Goal: Task Accomplishment & Management: Use online tool/utility

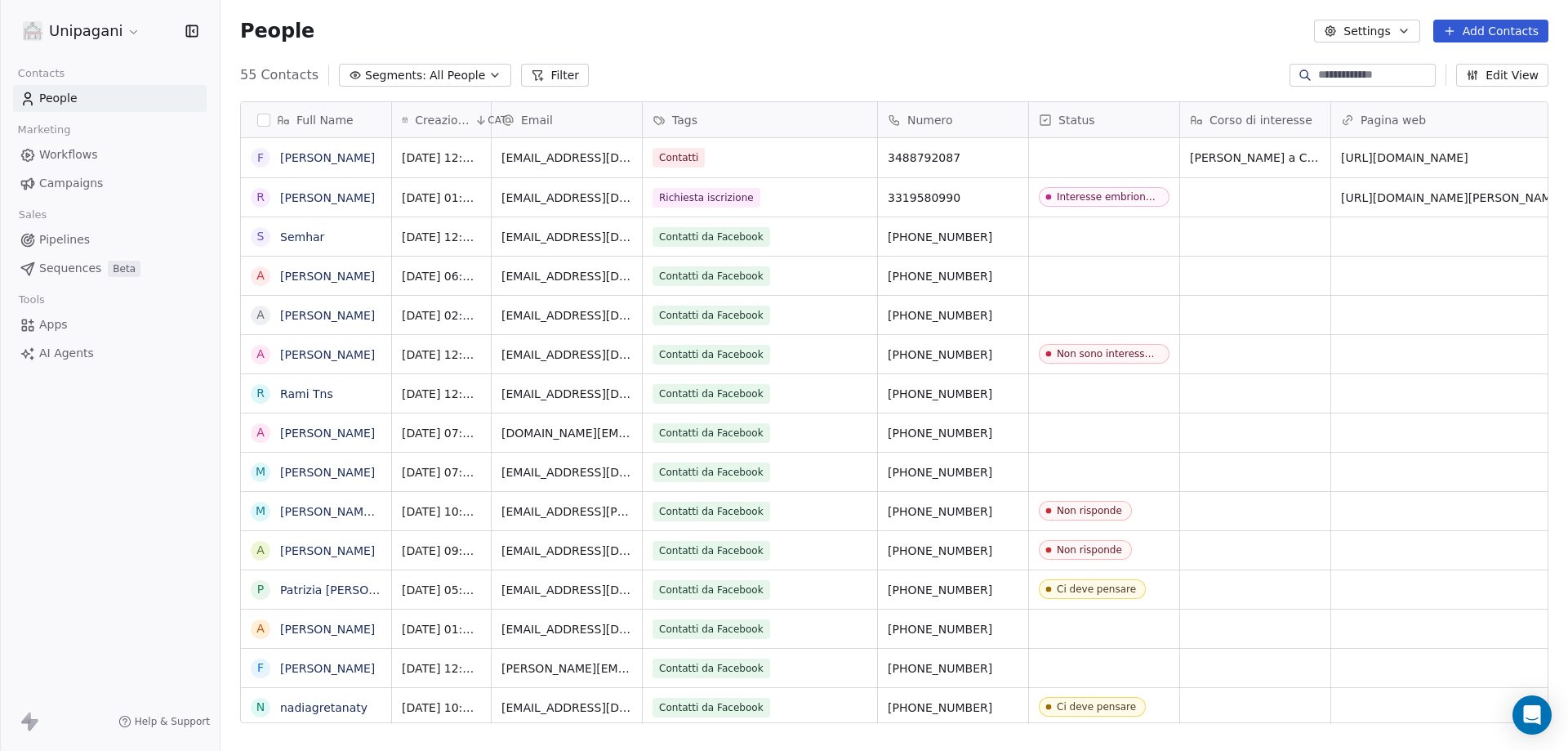
scroll to position [648, 1336]
click at [1069, 150] on div "grid" at bounding box center [1105, 157] width 150 height 39
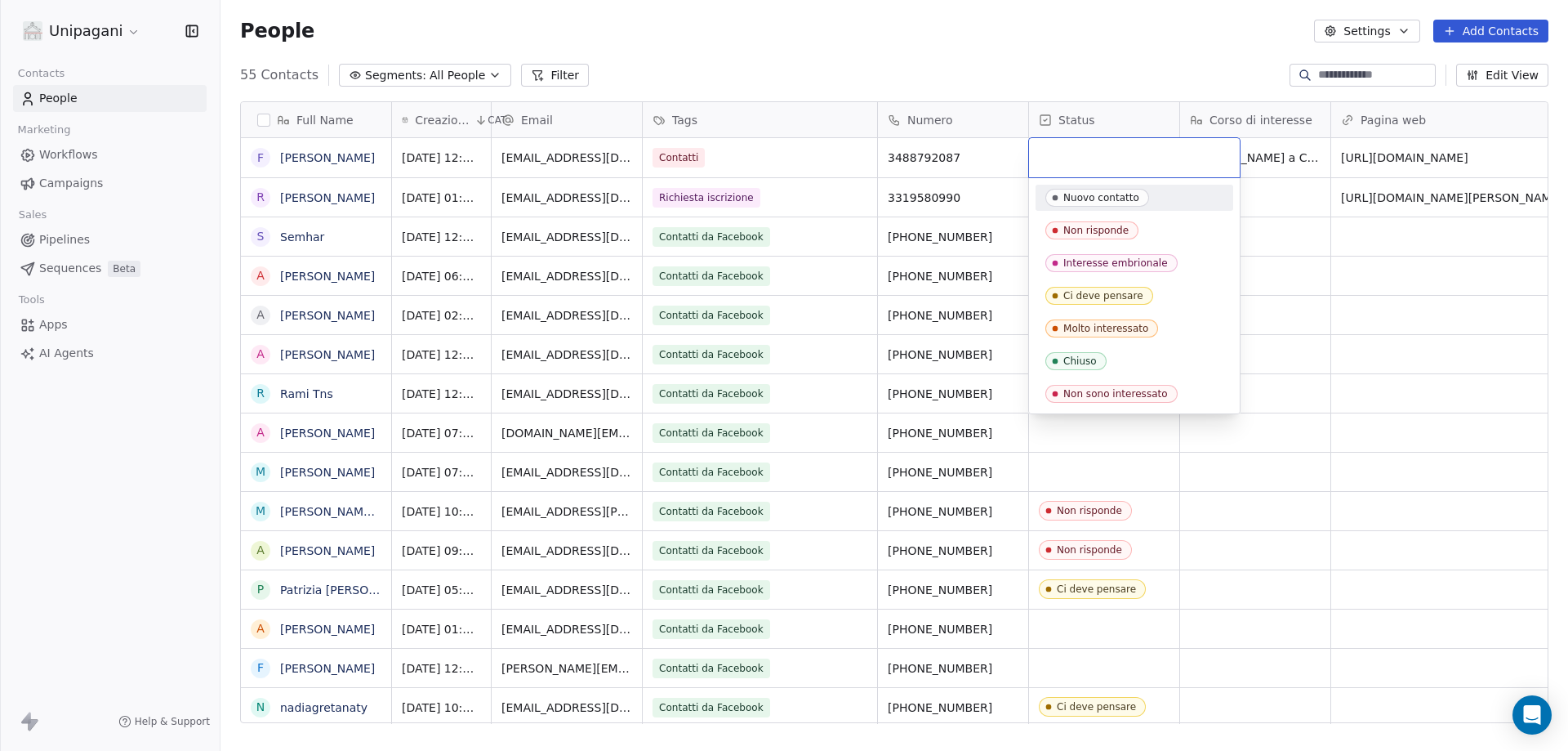
click at [1072, 154] on input "text" at bounding box center [1134, 157] width 191 height 18
click at [1136, 268] on div "Interesse embrionale" at bounding box center [1116, 263] width 105 height 11
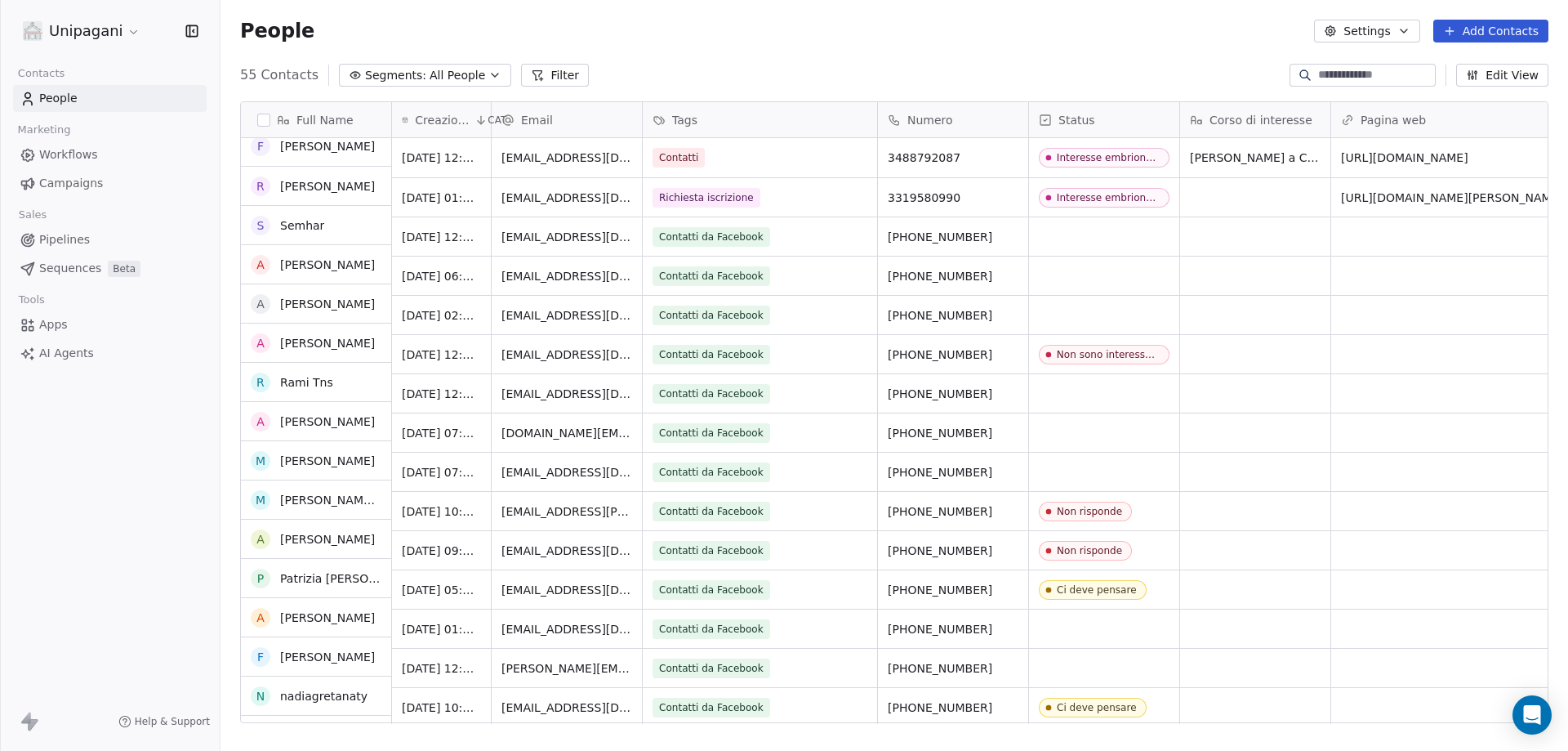
scroll to position [0, 0]
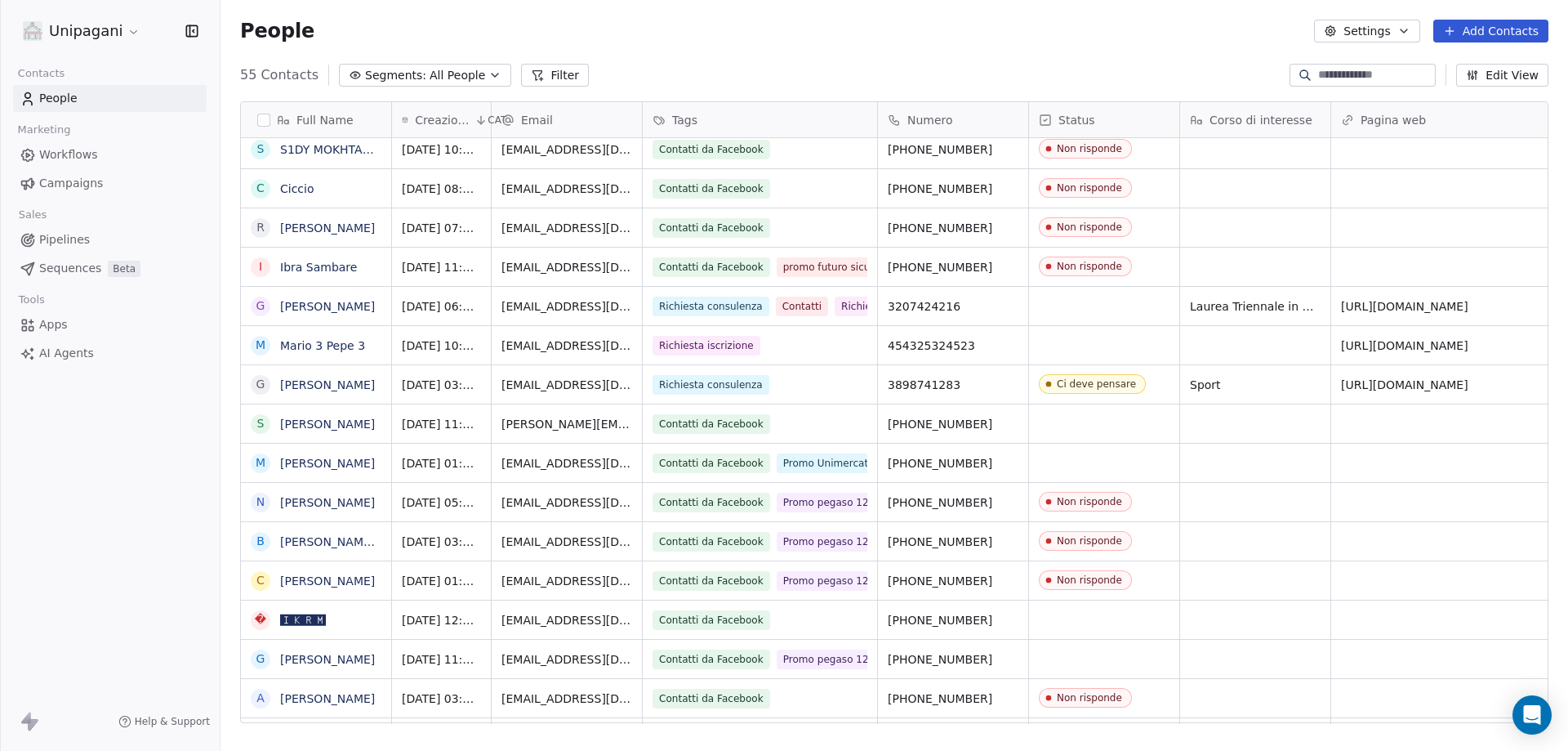
scroll to position [757, 0]
click at [1101, 653] on div "grid" at bounding box center [1105, 657] width 150 height 38
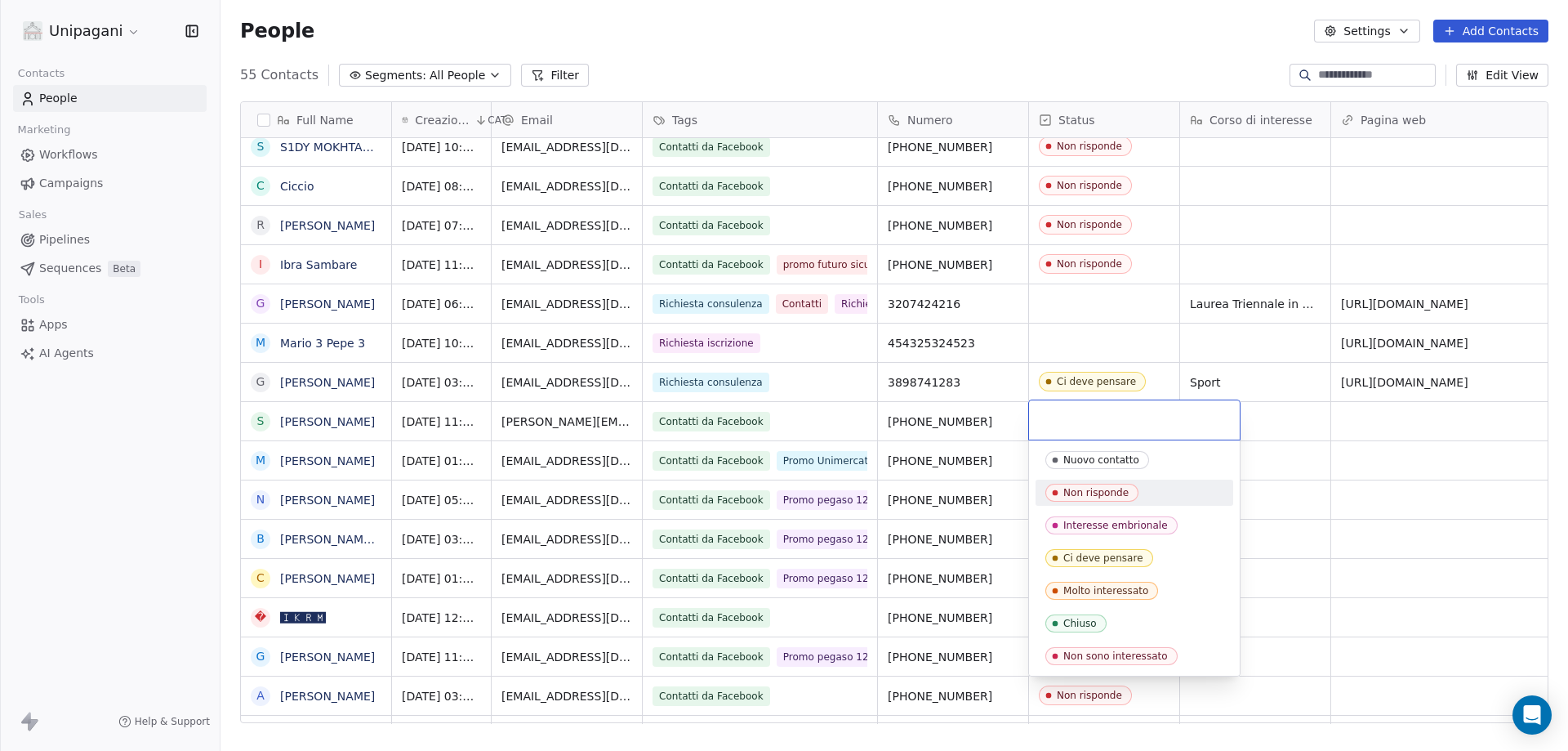
click at [1125, 495] on div "Non risponde" at bounding box center [1096, 493] width 66 height 11
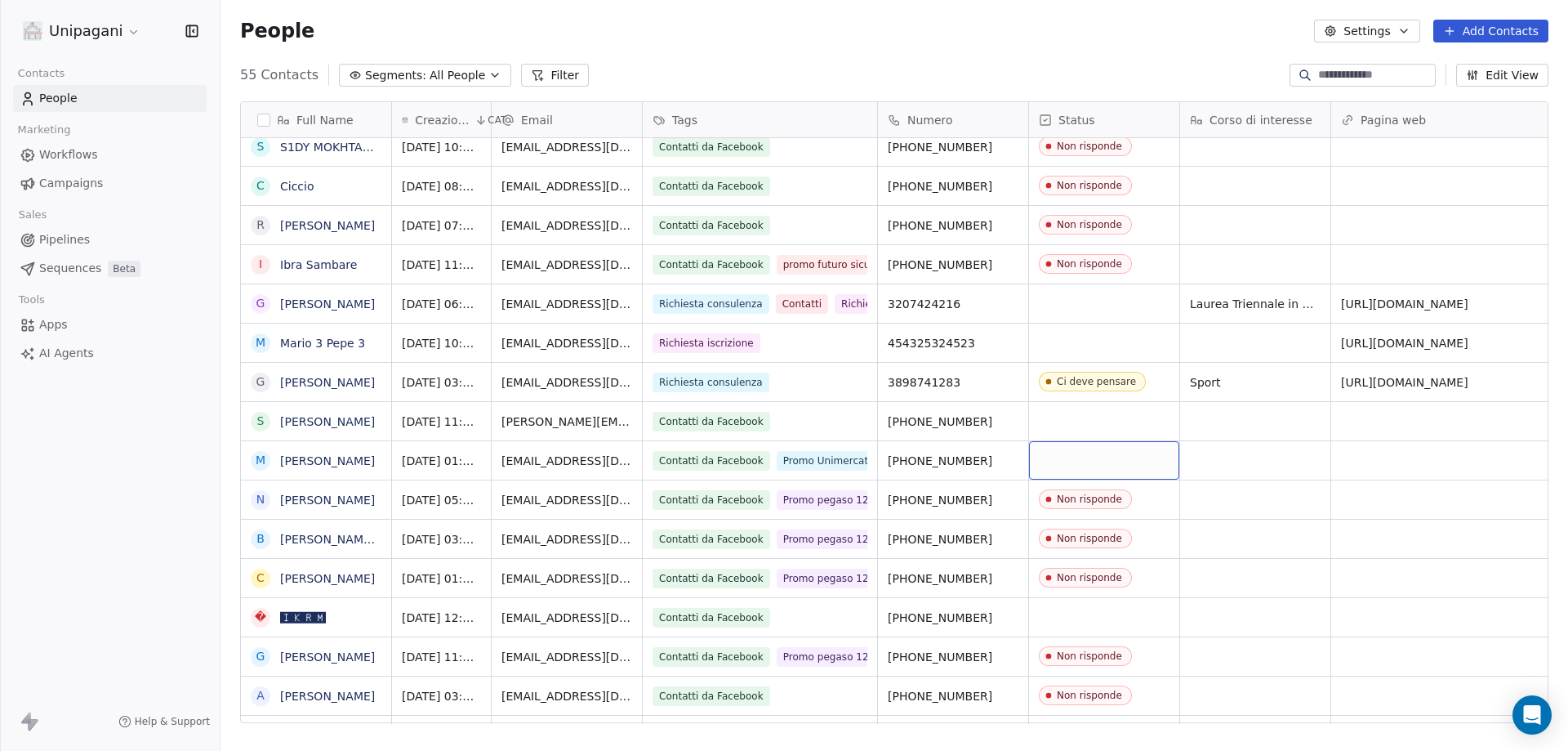
click at [1105, 454] on div "grid" at bounding box center [1105, 461] width 150 height 38
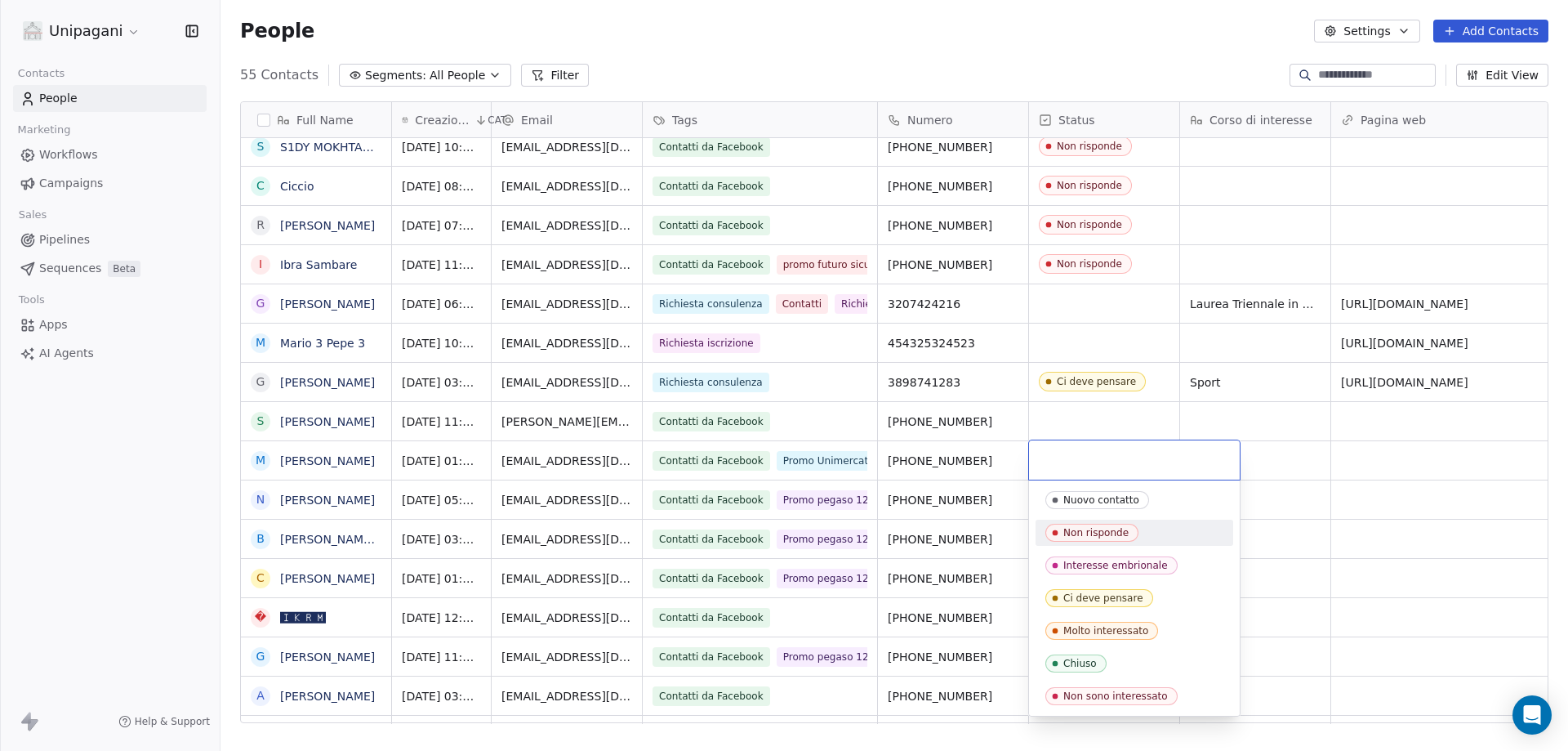
click at [1076, 534] on div "Non risponde" at bounding box center [1096, 533] width 66 height 11
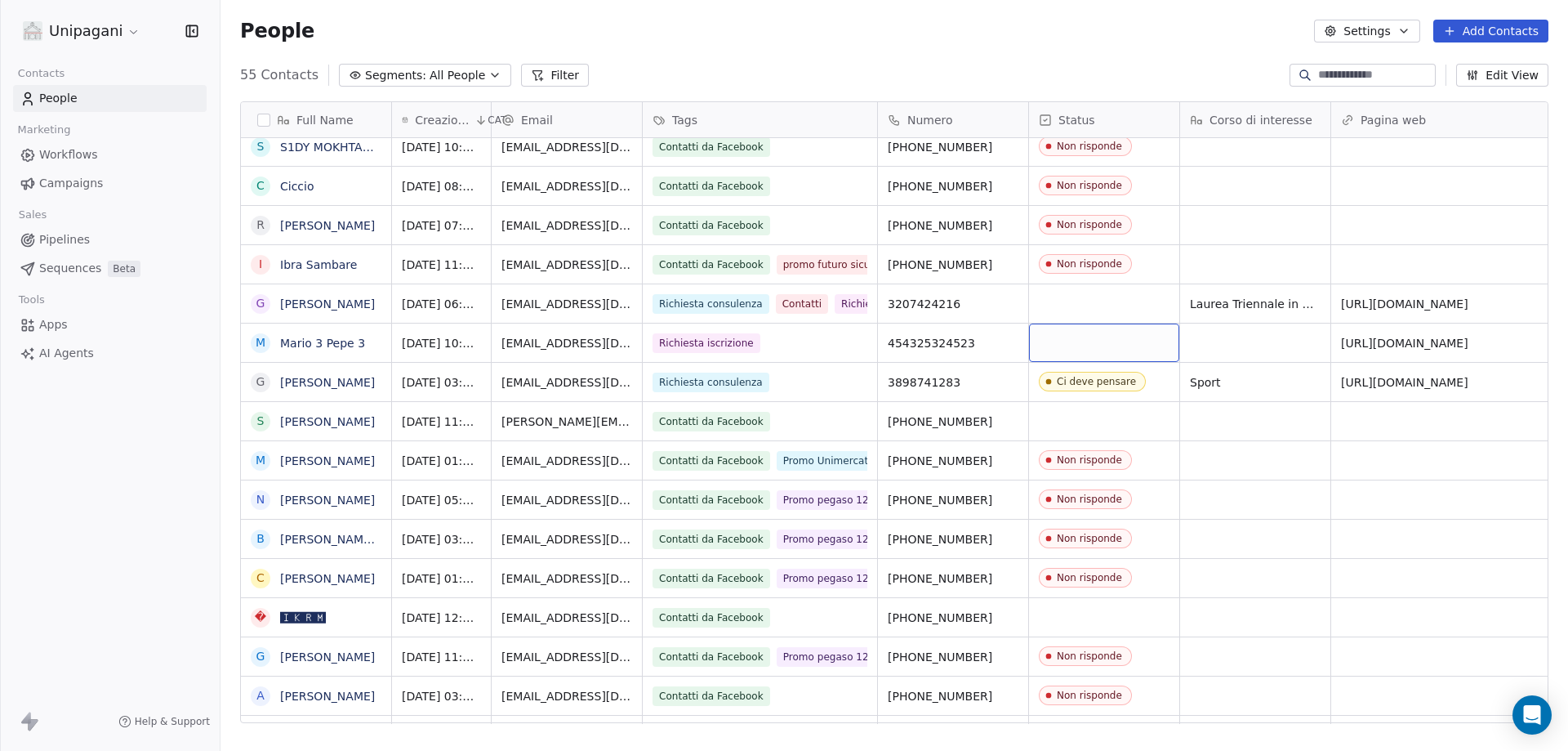
click at [1129, 341] on div "grid" at bounding box center [1105, 343] width 150 height 38
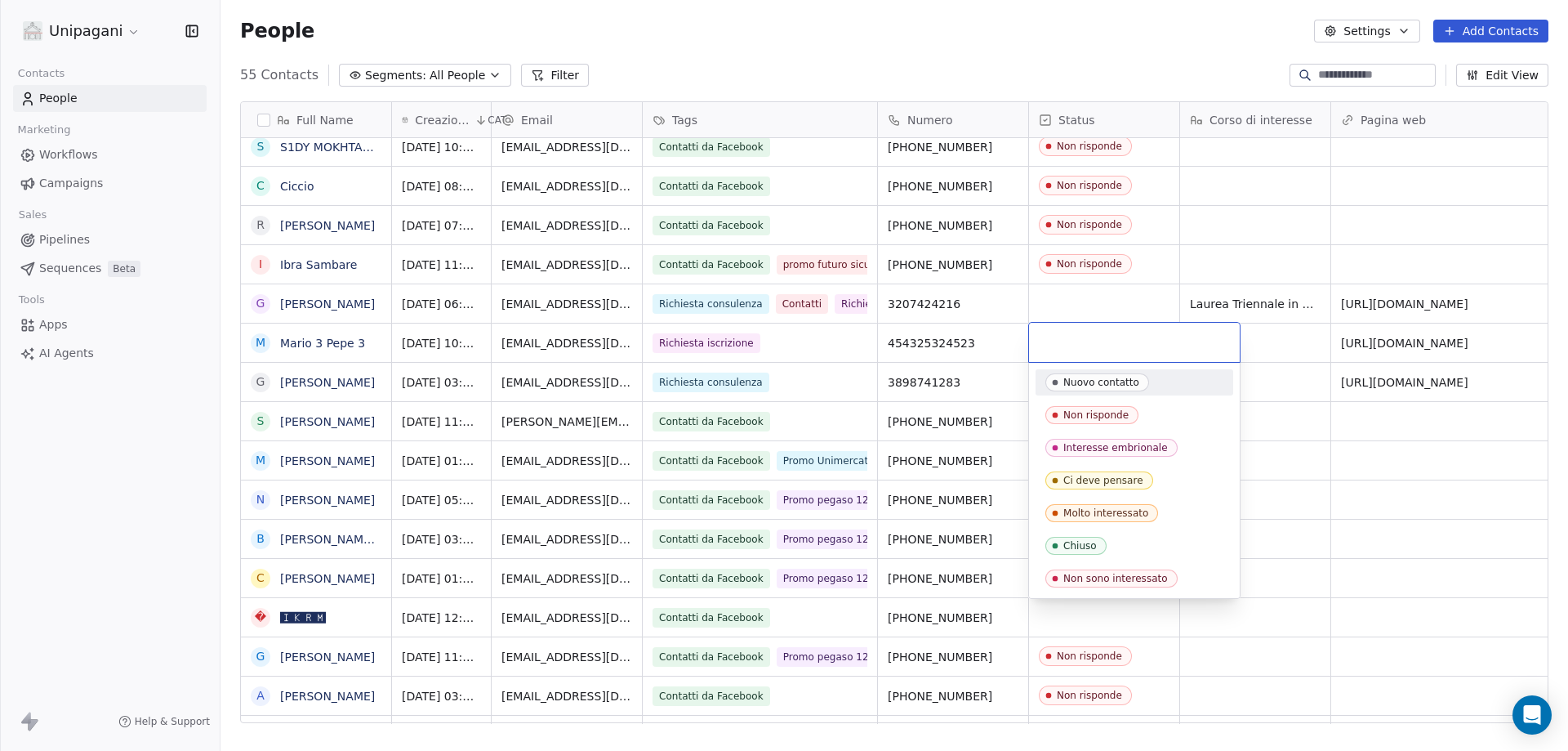
click at [1129, 341] on input "text" at bounding box center [1134, 342] width 191 height 18
click at [1289, 215] on html "Unipagani Contacts People Marketing Workflows Campaigns Sales Pipelines Sequenc…" at bounding box center [784, 375] width 1568 height 751
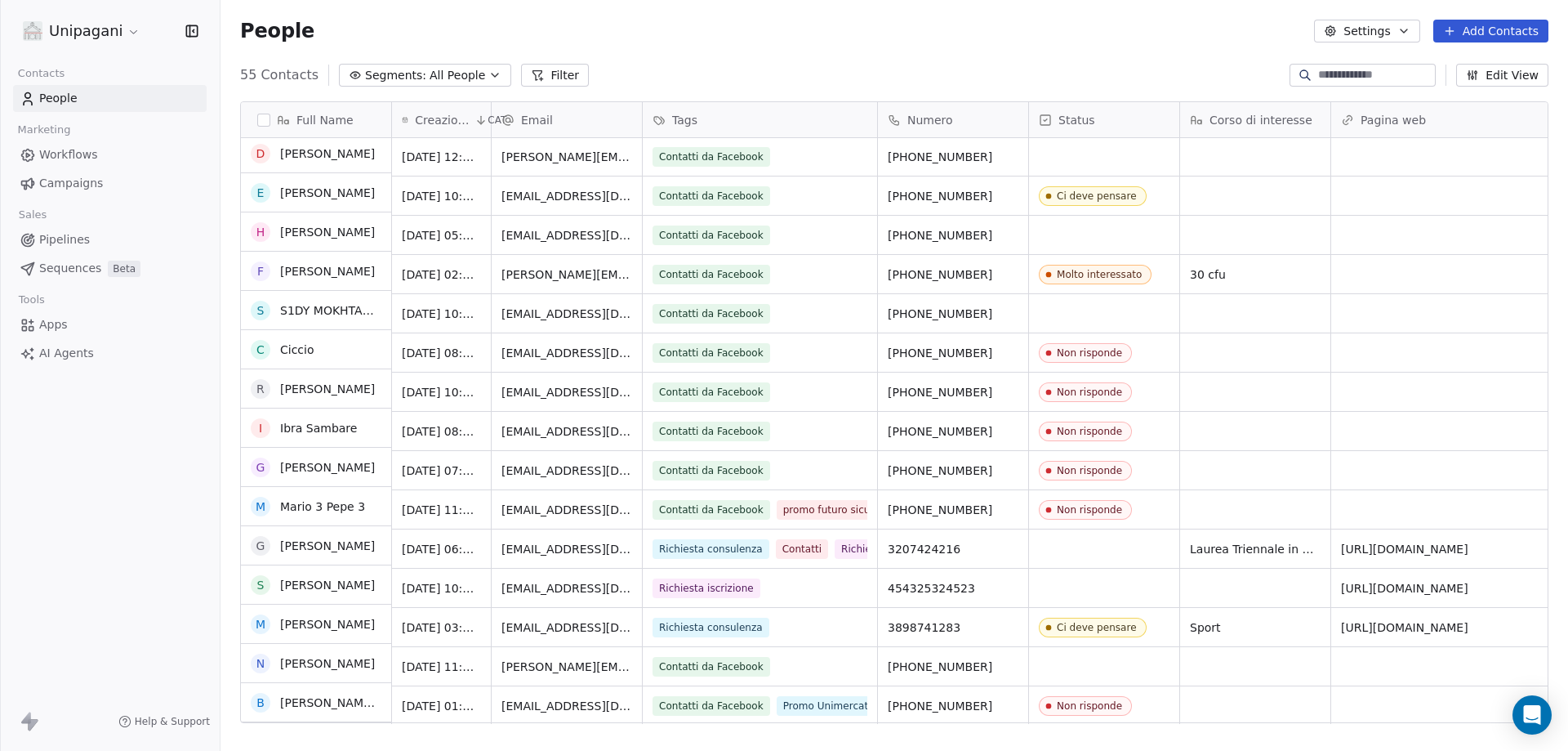
scroll to position [511, 0]
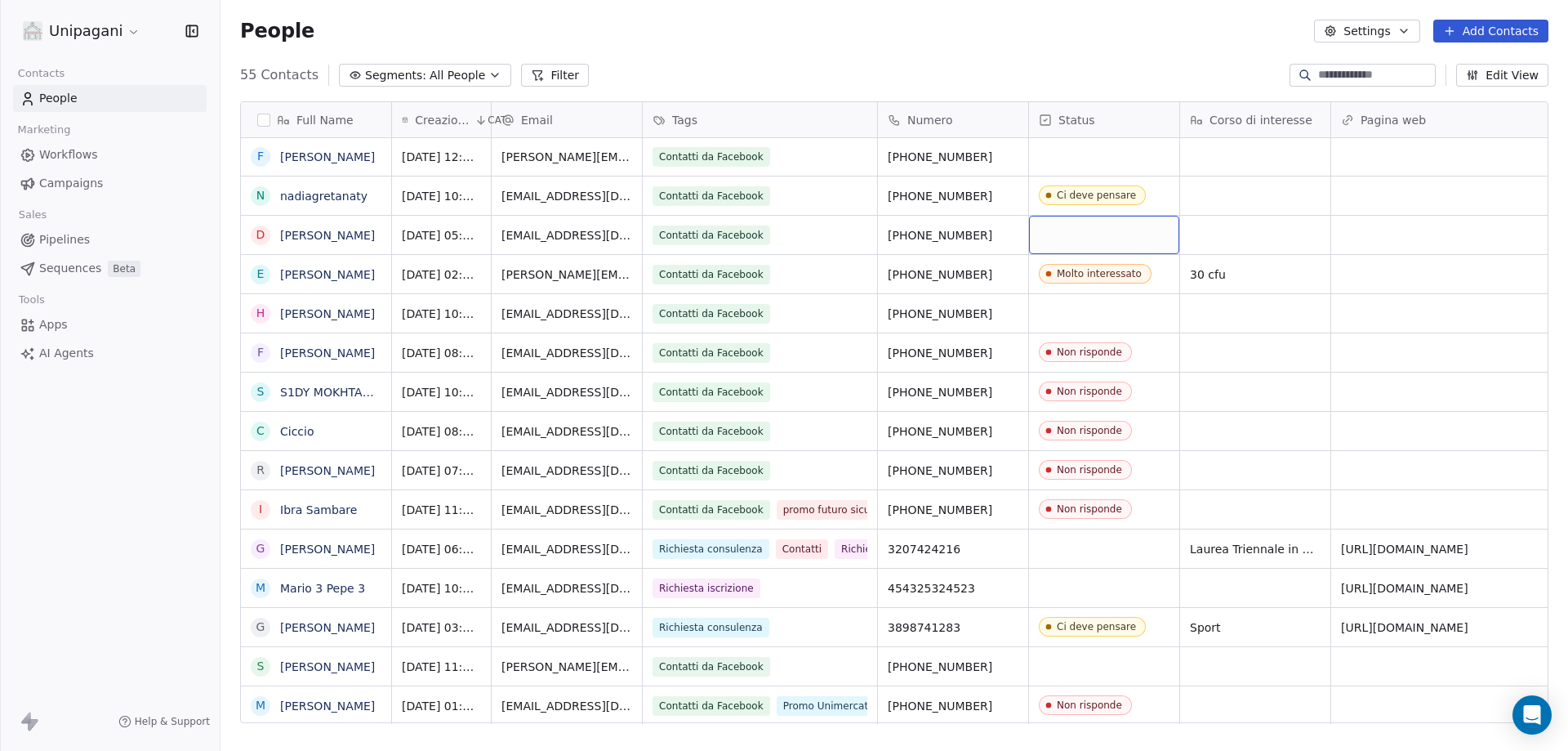
click at [1073, 245] on div "grid" at bounding box center [1105, 235] width 150 height 38
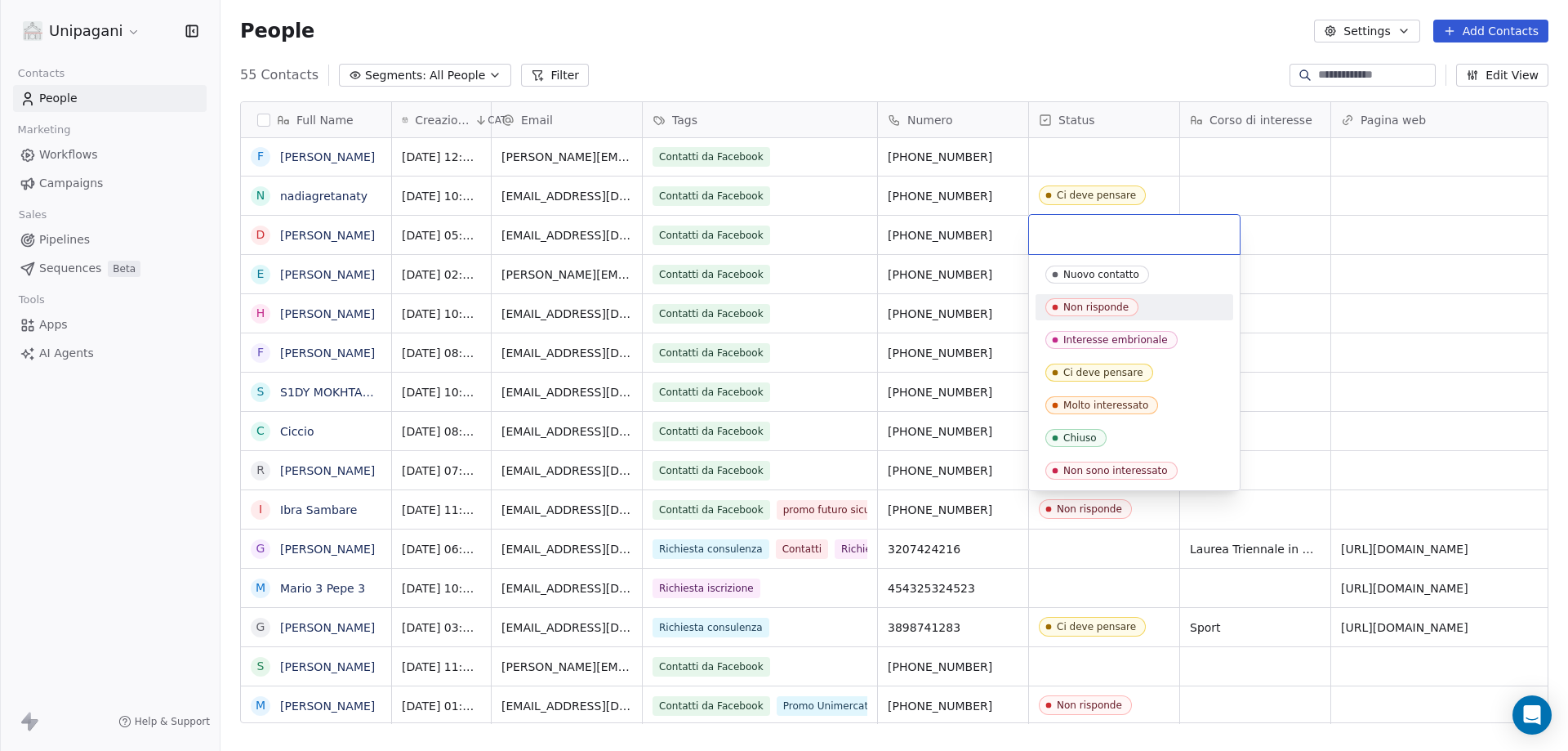
click at [1088, 308] on div "Non risponde" at bounding box center [1096, 307] width 66 height 11
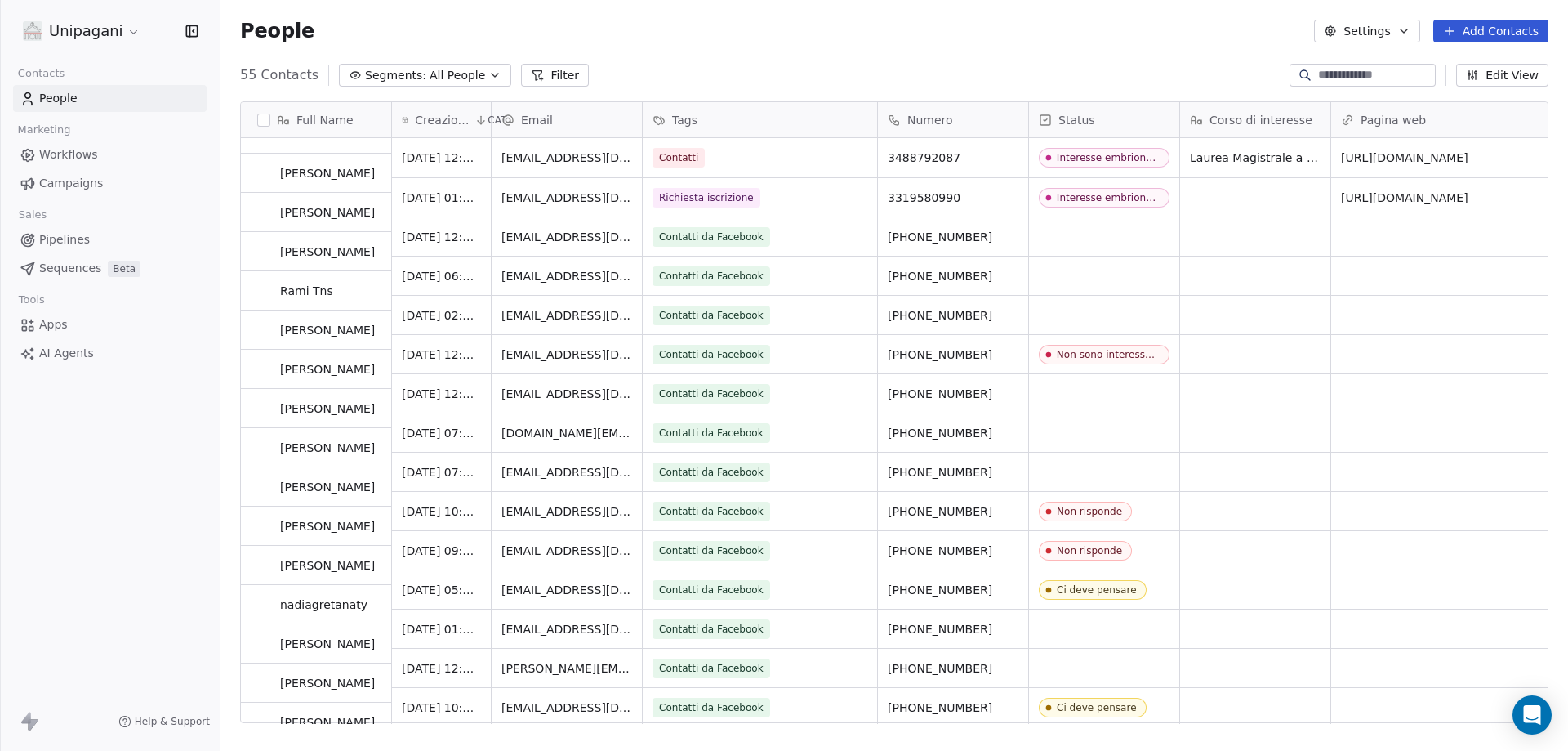
scroll to position [0, 0]
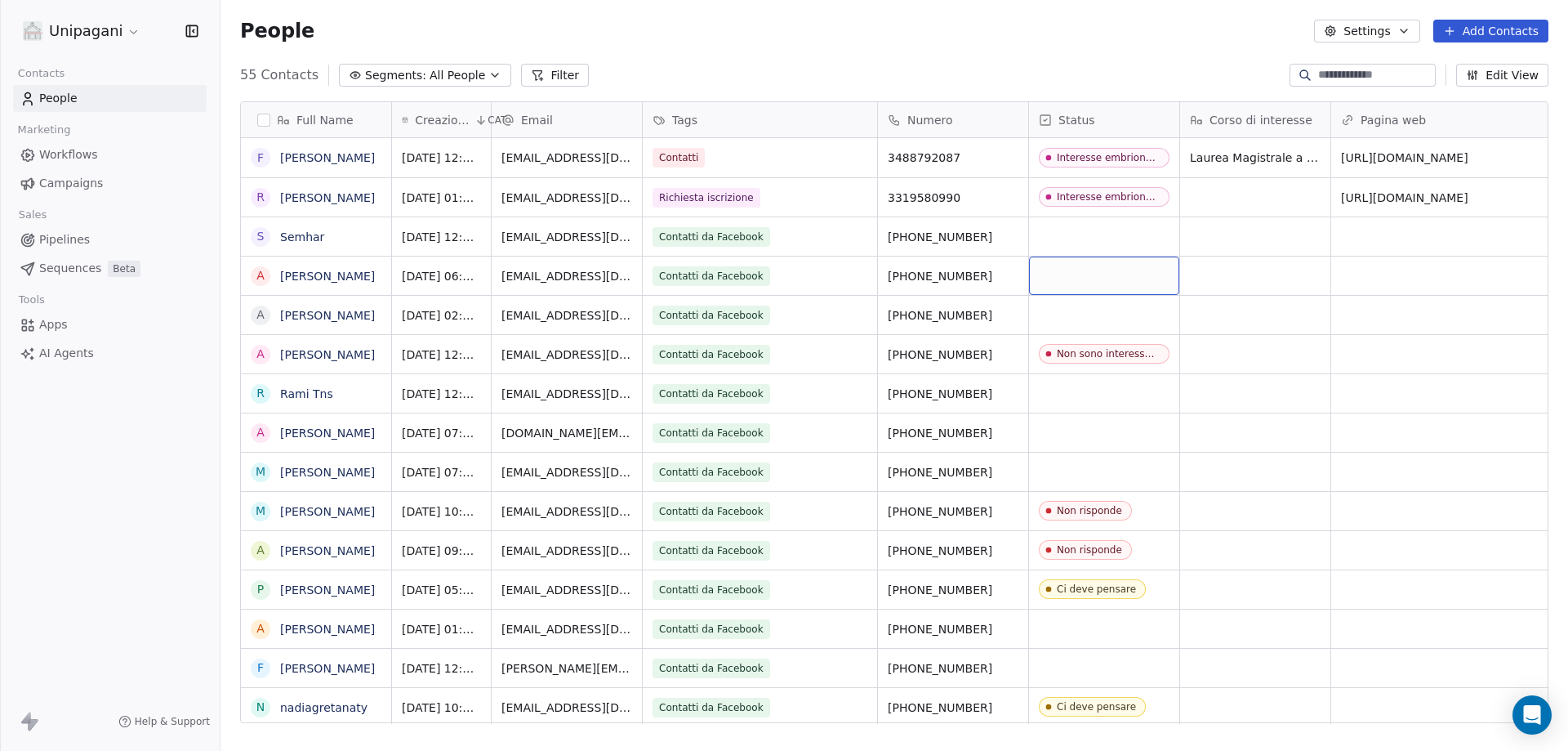
click at [1045, 277] on div "grid" at bounding box center [1105, 276] width 150 height 38
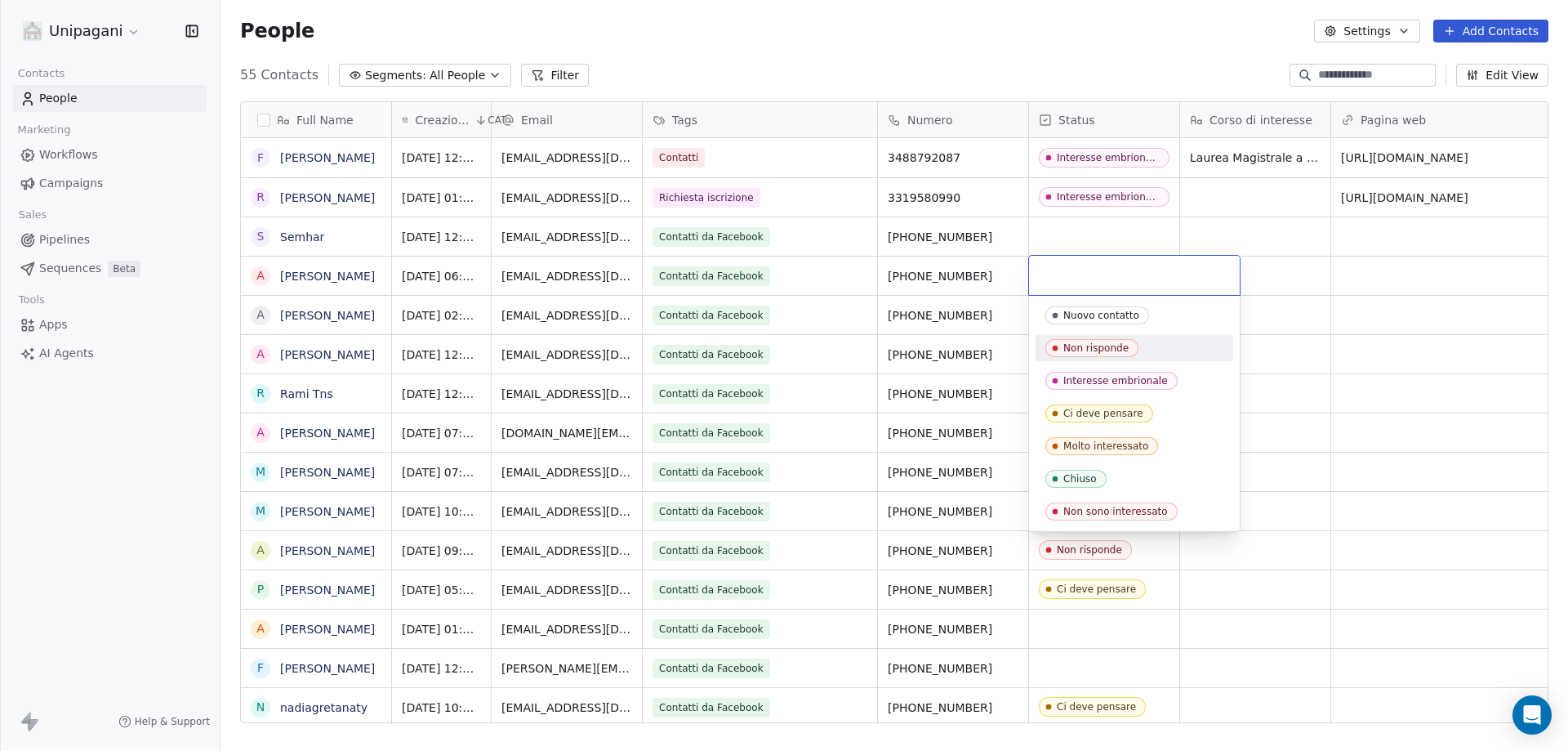
click at [1088, 347] on div "Non risponde" at bounding box center [1096, 348] width 66 height 11
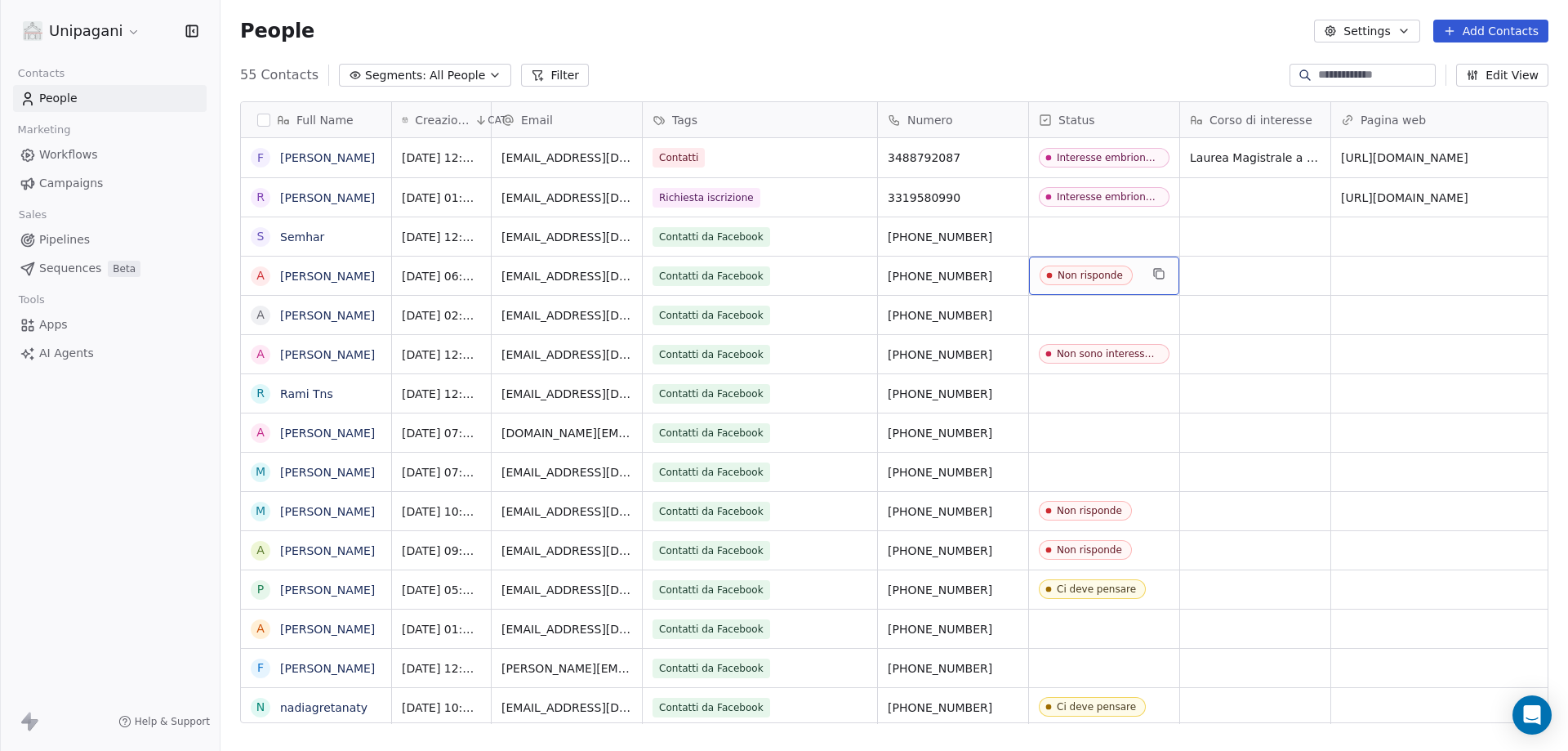
click at [1078, 286] on span "Non risponde" at bounding box center [1089, 275] width 100 height 20
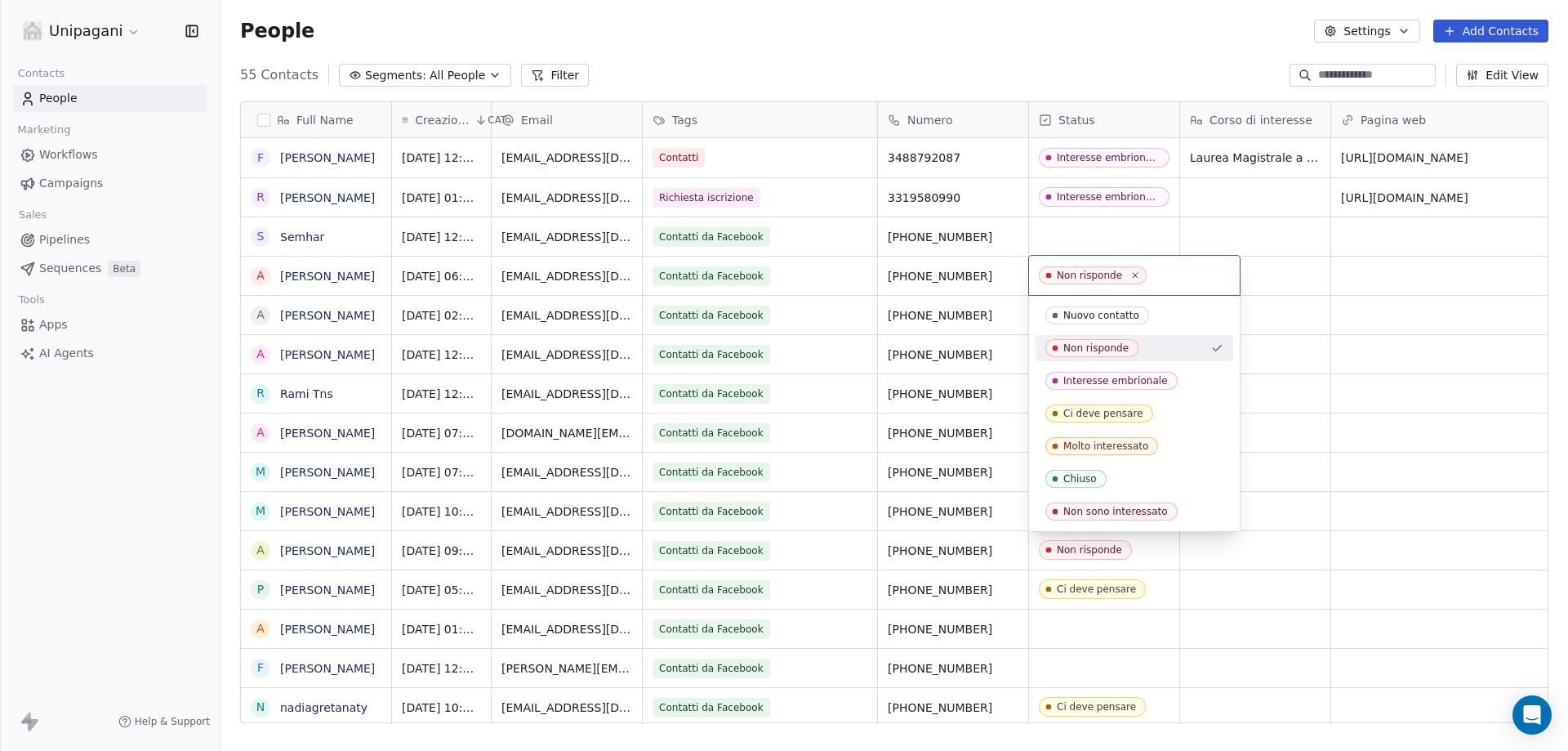
click at [1165, 274] on input "text" at bounding box center [1190, 275] width 80 height 18
click at [1454, 234] on html "Unipagani Contacts People Marketing Workflows Campaigns Sales Pipelines Sequenc…" at bounding box center [784, 375] width 1568 height 751
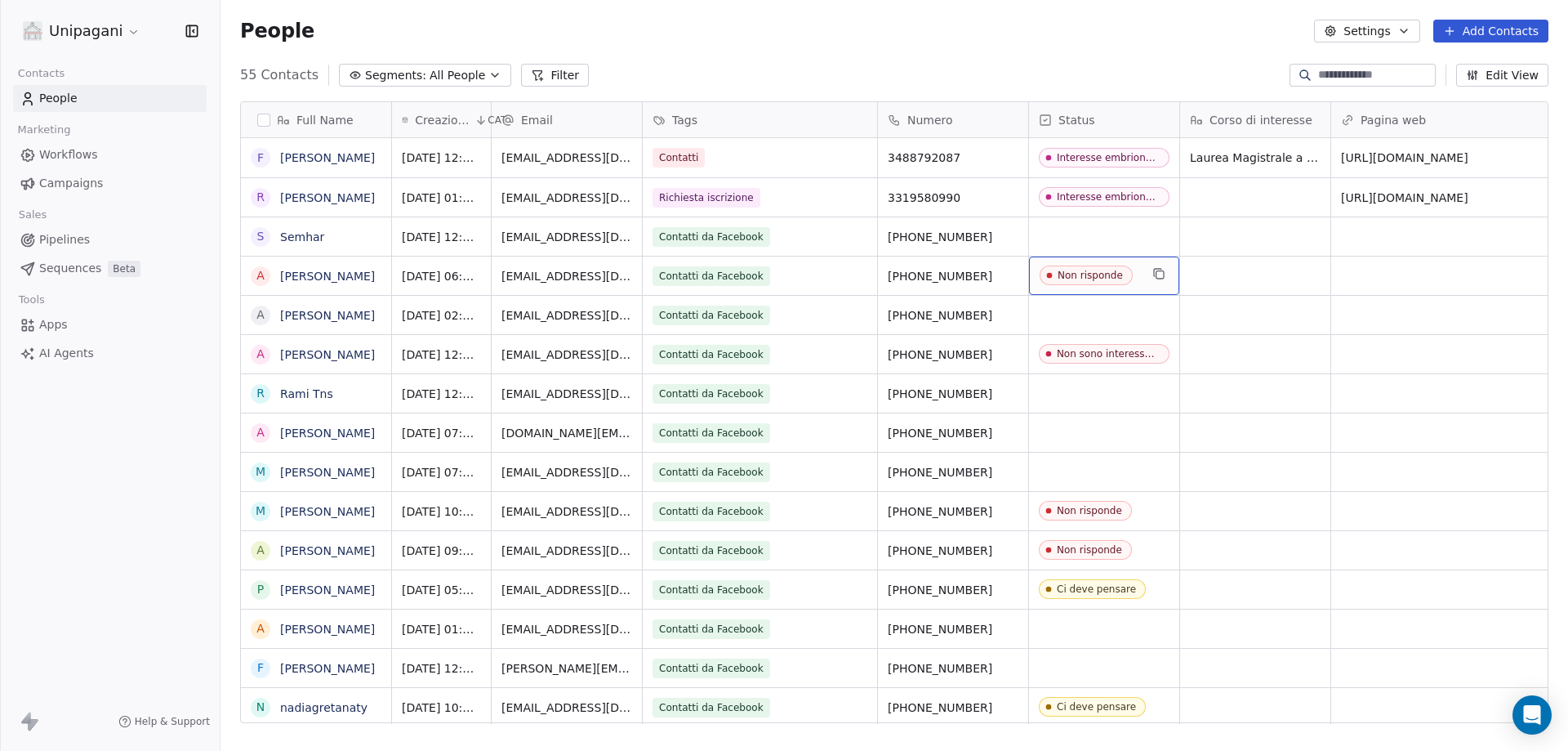
click at [1122, 276] on span "Non risponde" at bounding box center [1087, 275] width 93 height 20
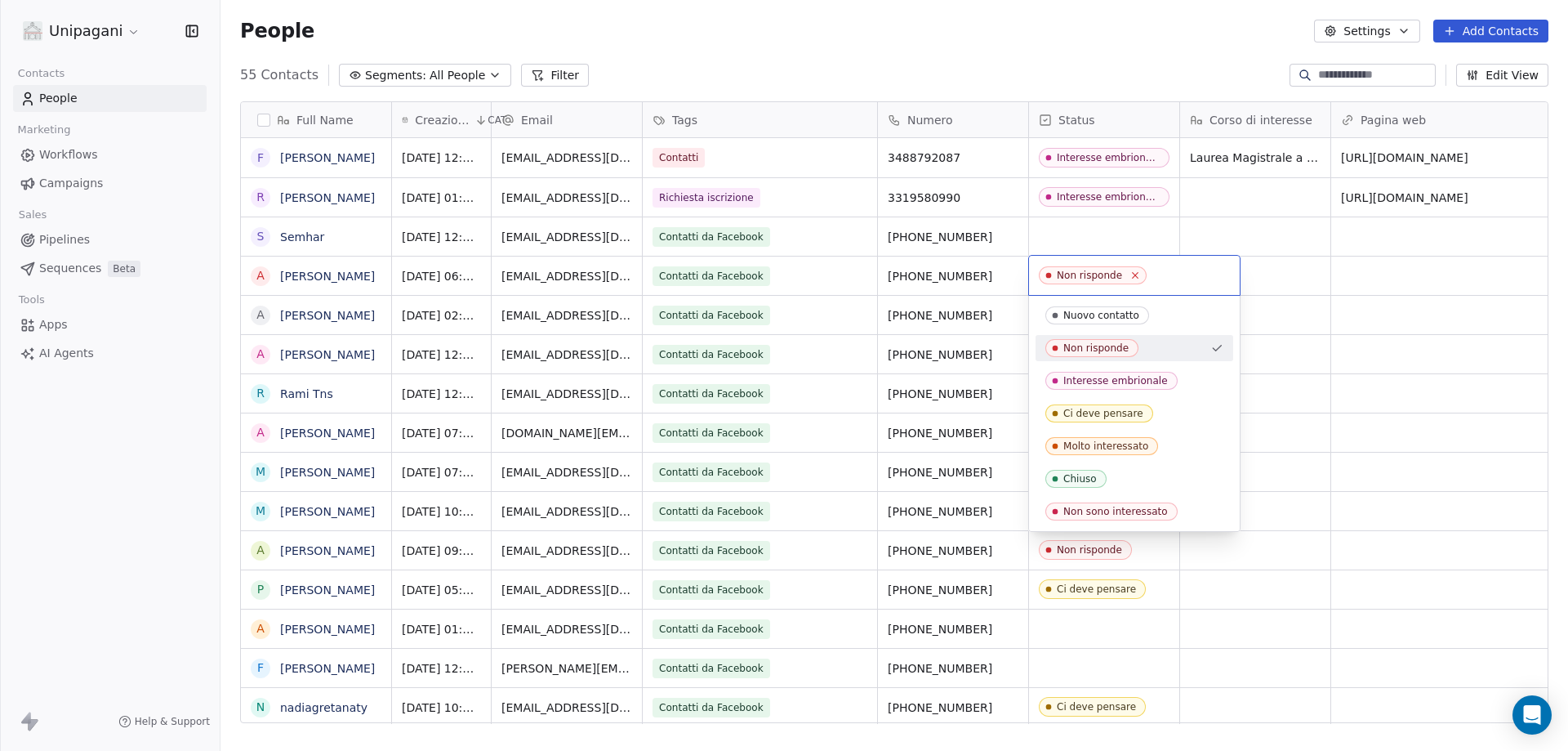
click at [1131, 274] on icon at bounding box center [1135, 274] width 10 height 10
click at [1493, 358] on html "Unipagani Contacts People Marketing Workflows Campaigns Sales Pipelines Sequenc…" at bounding box center [784, 375] width 1568 height 751
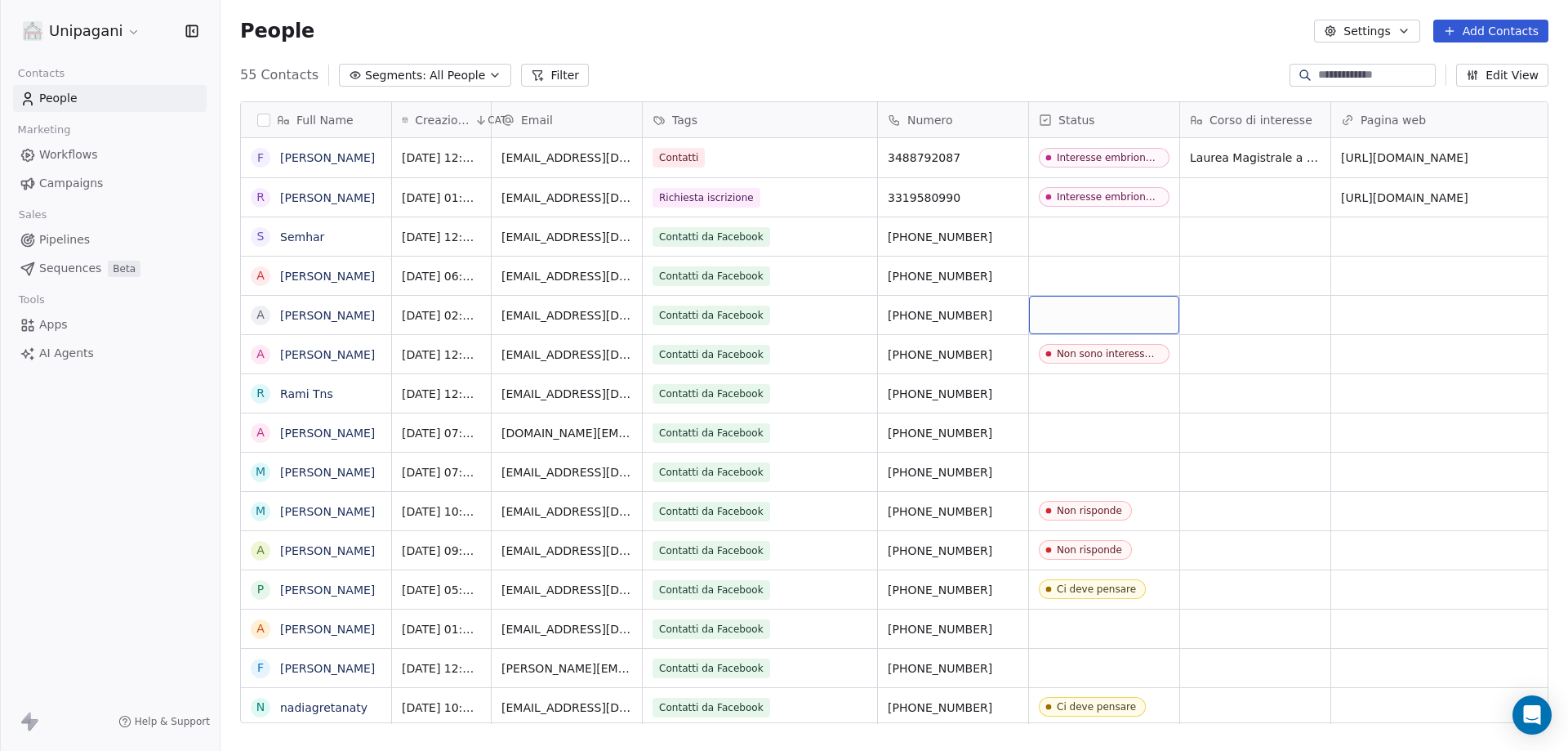
click at [1096, 307] on div "grid" at bounding box center [1105, 315] width 150 height 38
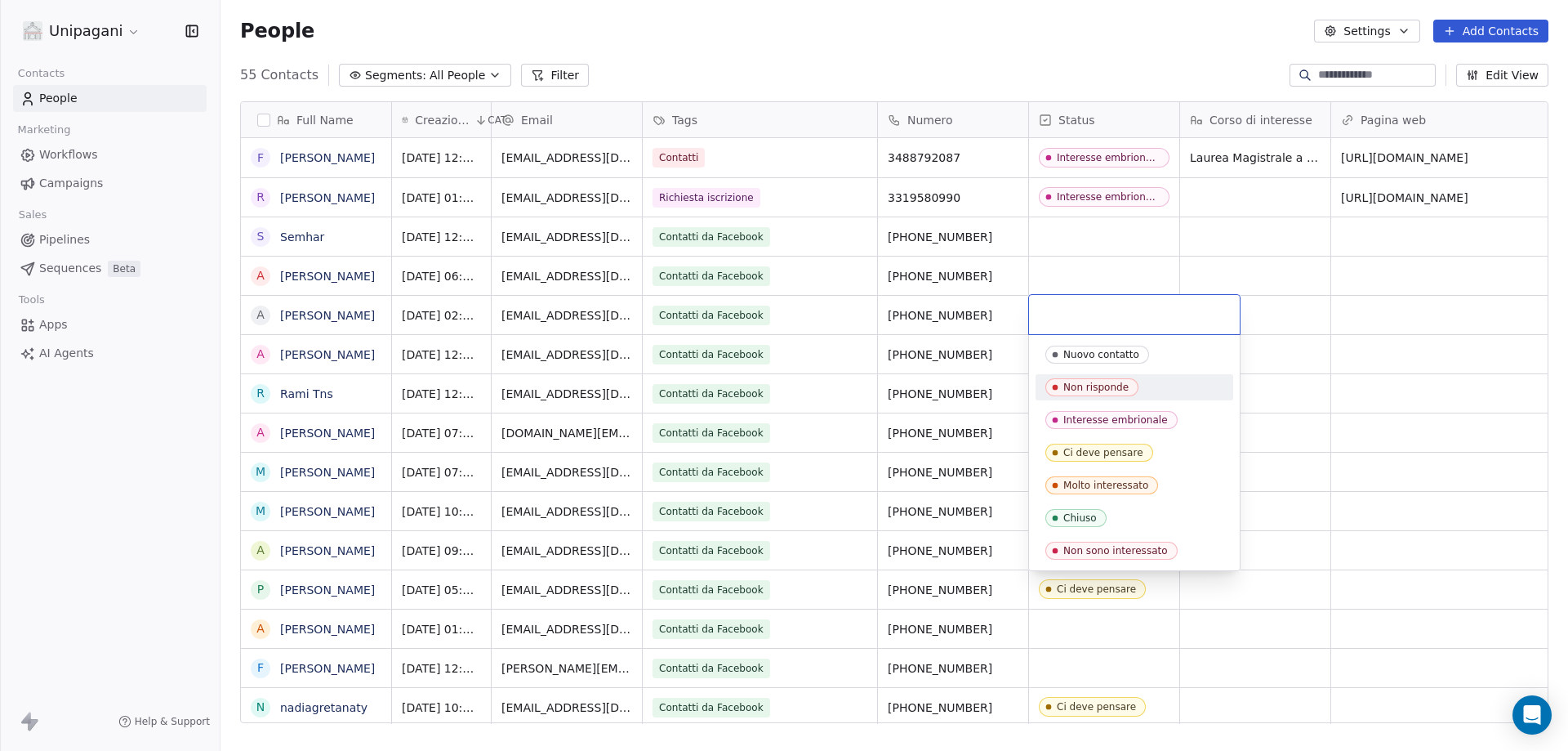
click at [1127, 386] on span "Non risponde" at bounding box center [1092, 386] width 93 height 18
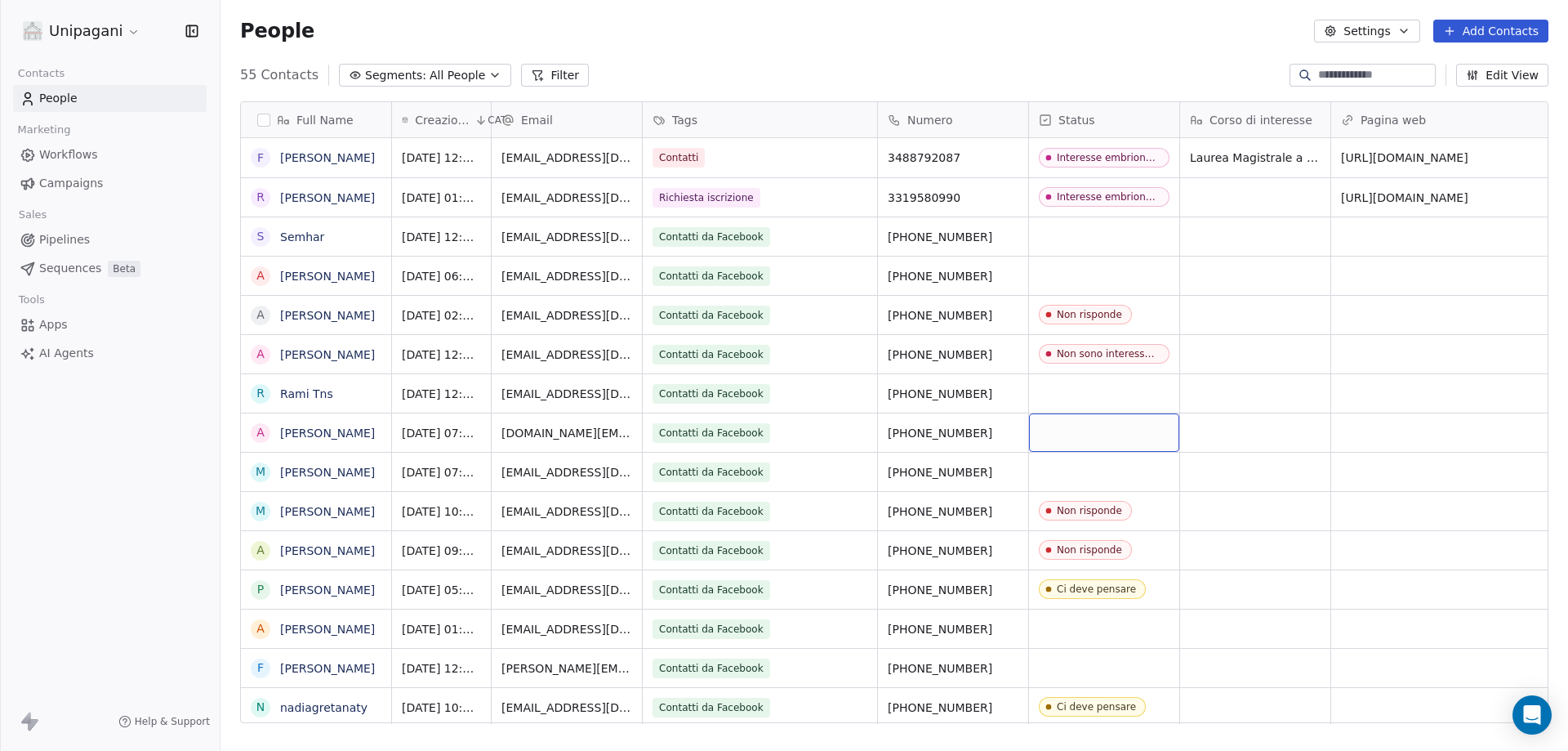
click at [1067, 439] on div "grid" at bounding box center [1105, 432] width 150 height 38
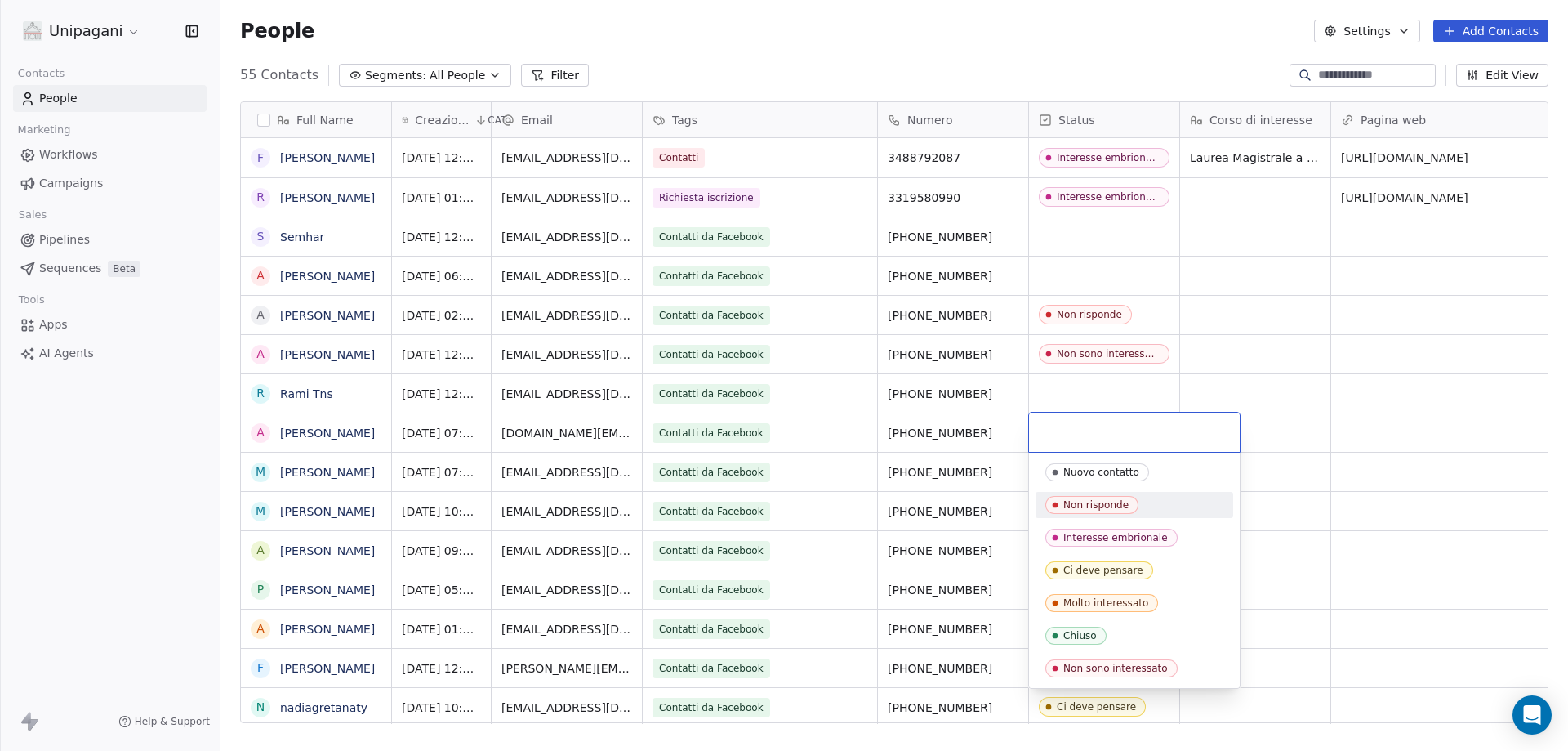
click at [1117, 500] on div "Non risponde" at bounding box center [1096, 504] width 66 height 11
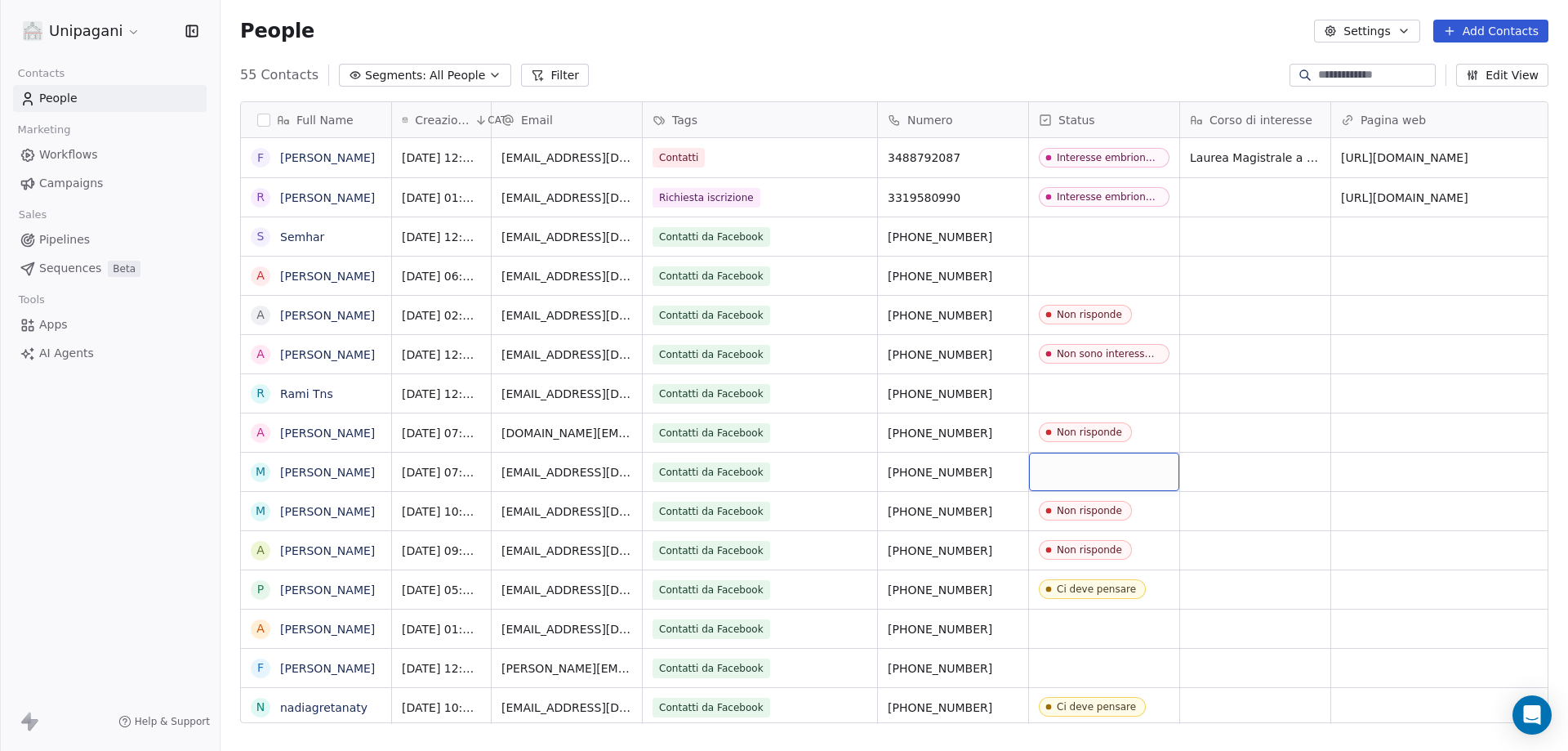
click at [1086, 471] on div "grid" at bounding box center [1105, 472] width 150 height 38
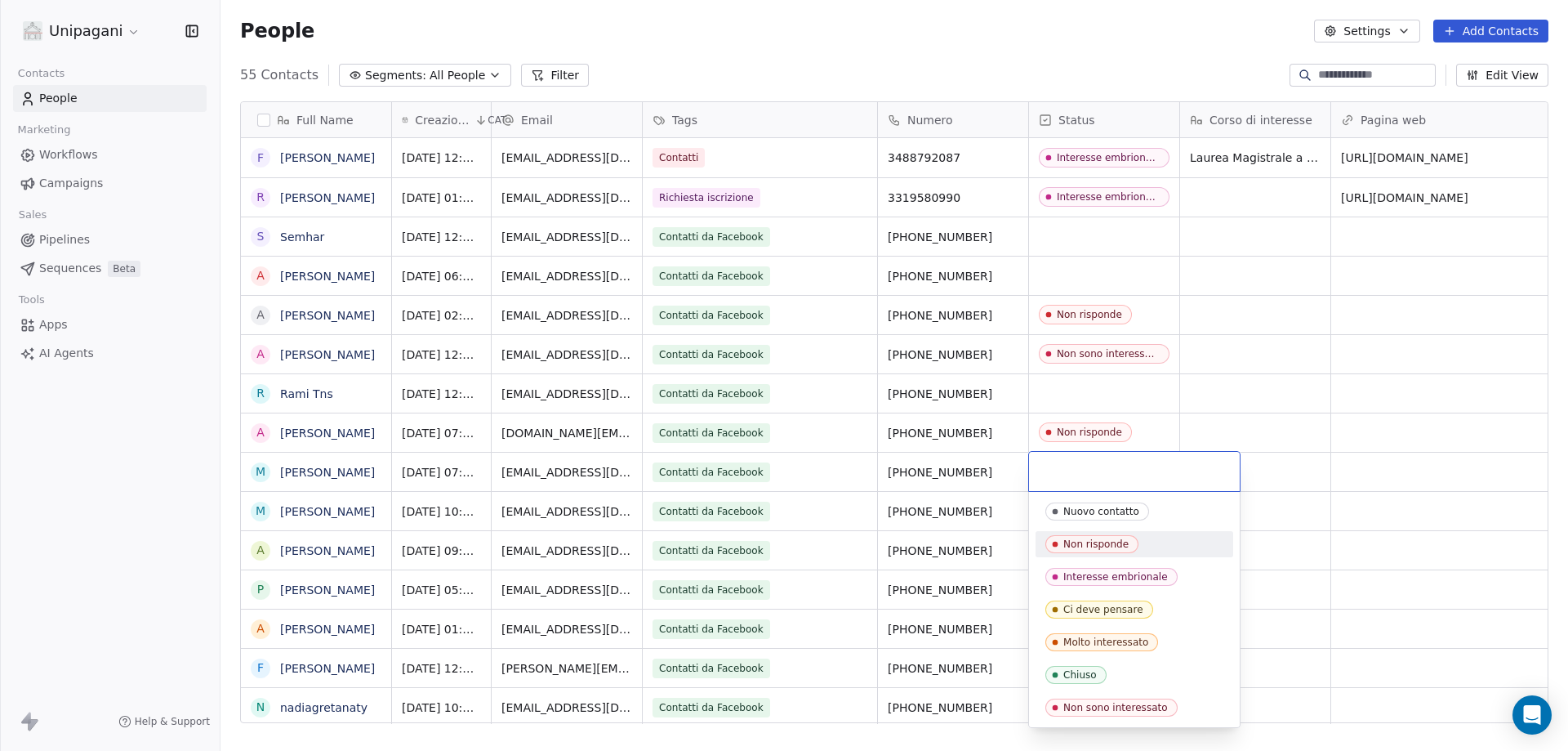
click at [1101, 554] on div "Non risponde" at bounding box center [1134, 543] width 198 height 26
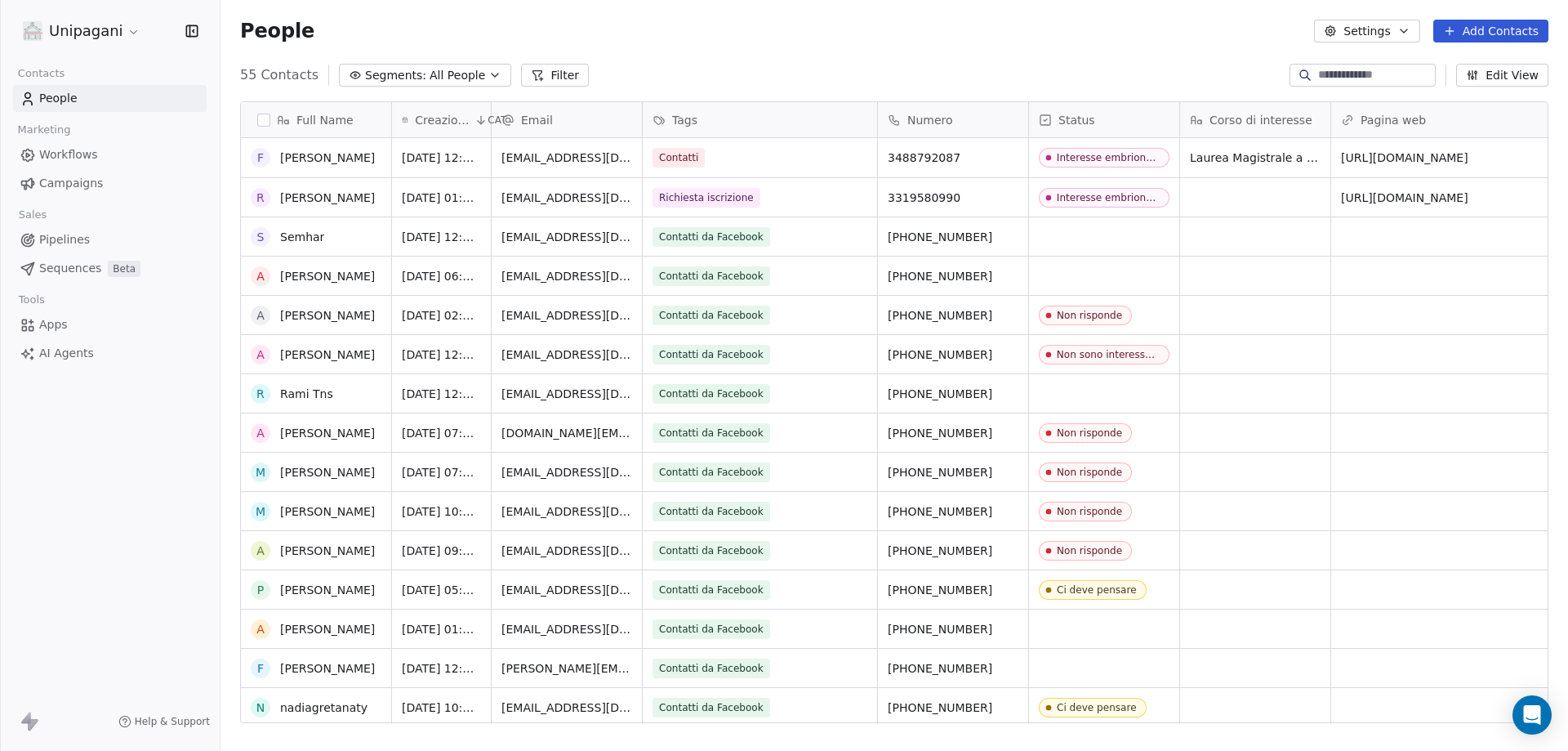
scroll to position [326, 0]
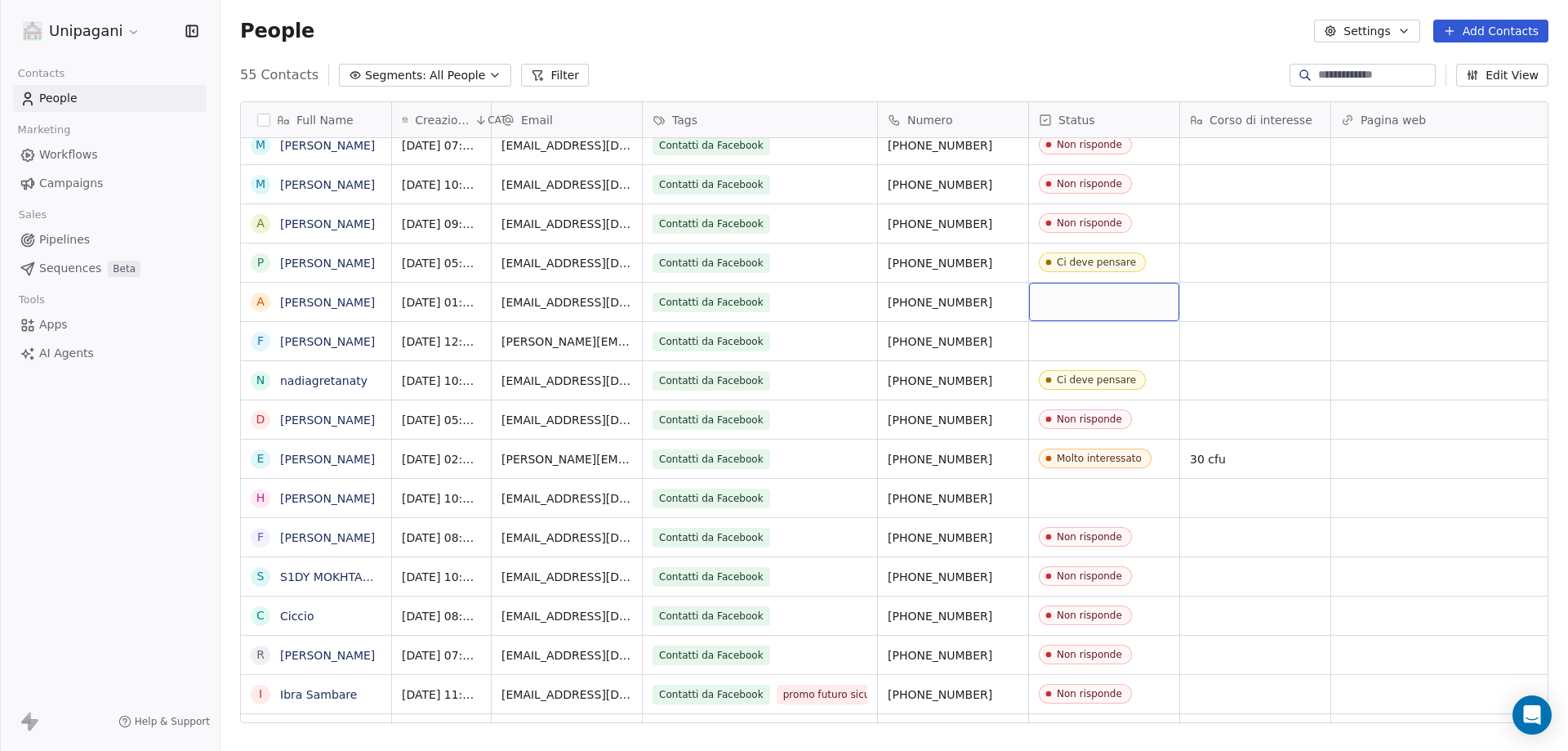
click at [1070, 292] on div "grid" at bounding box center [1105, 302] width 150 height 38
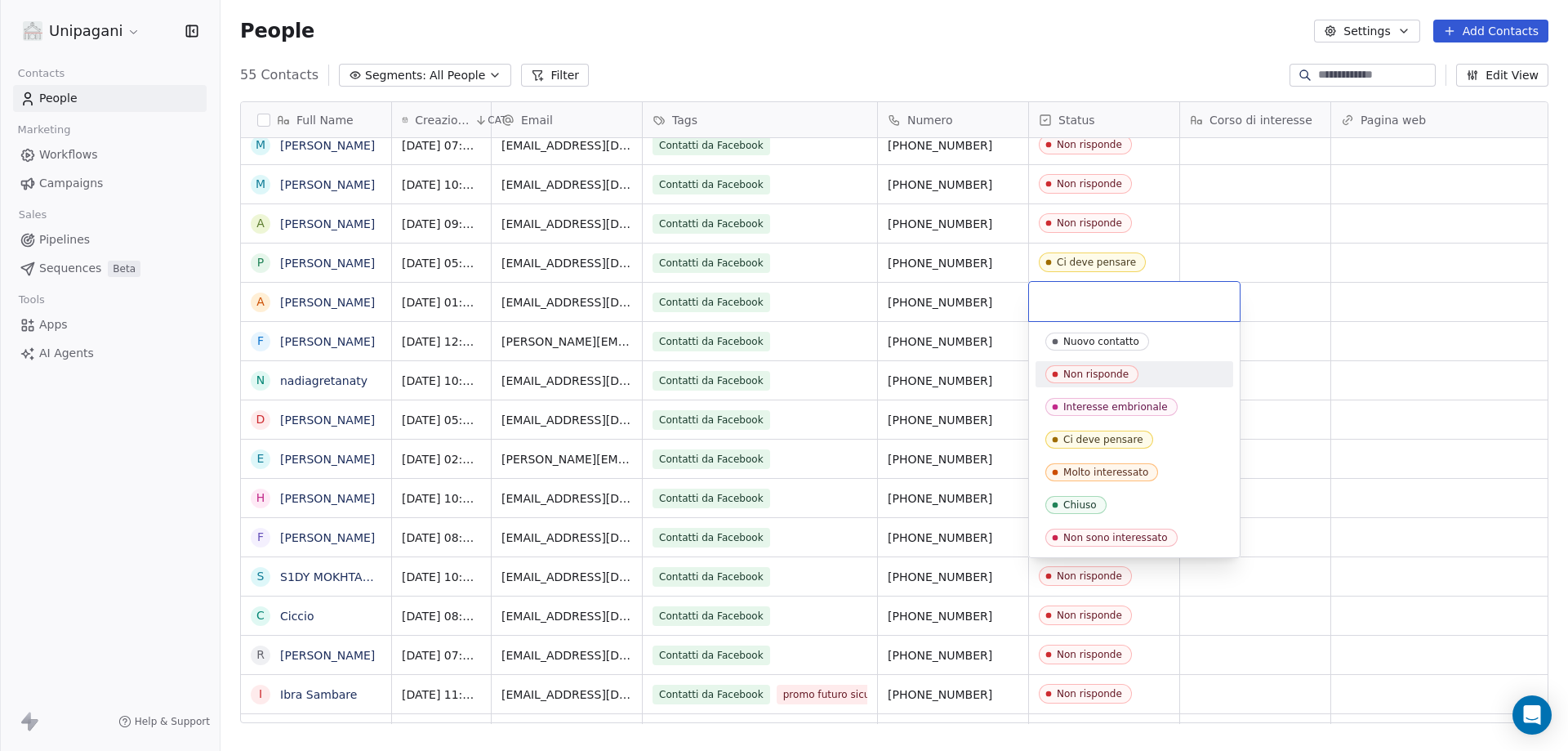
click at [1088, 375] on div "Non risponde" at bounding box center [1096, 374] width 66 height 11
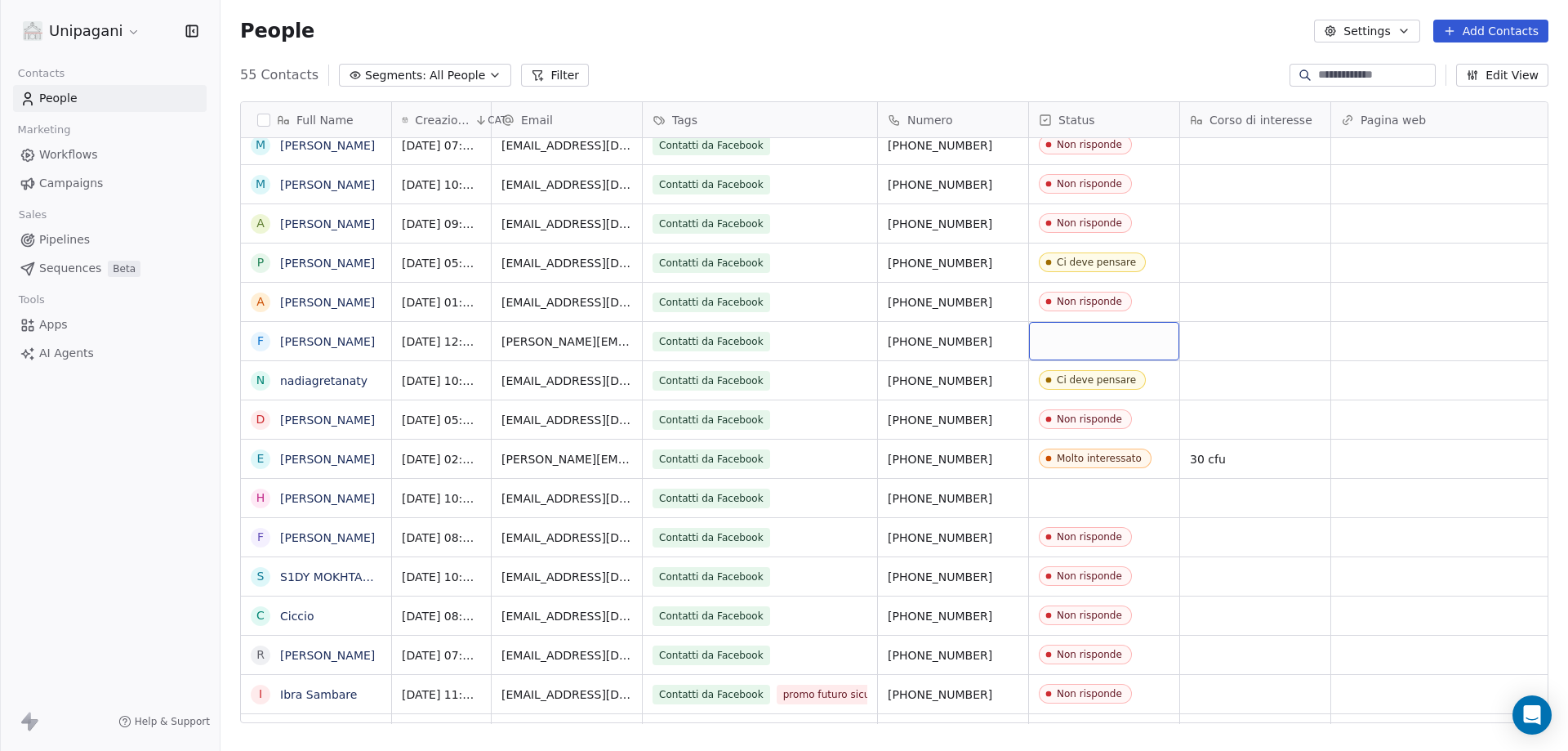
click at [1082, 349] on div "grid" at bounding box center [1105, 341] width 150 height 38
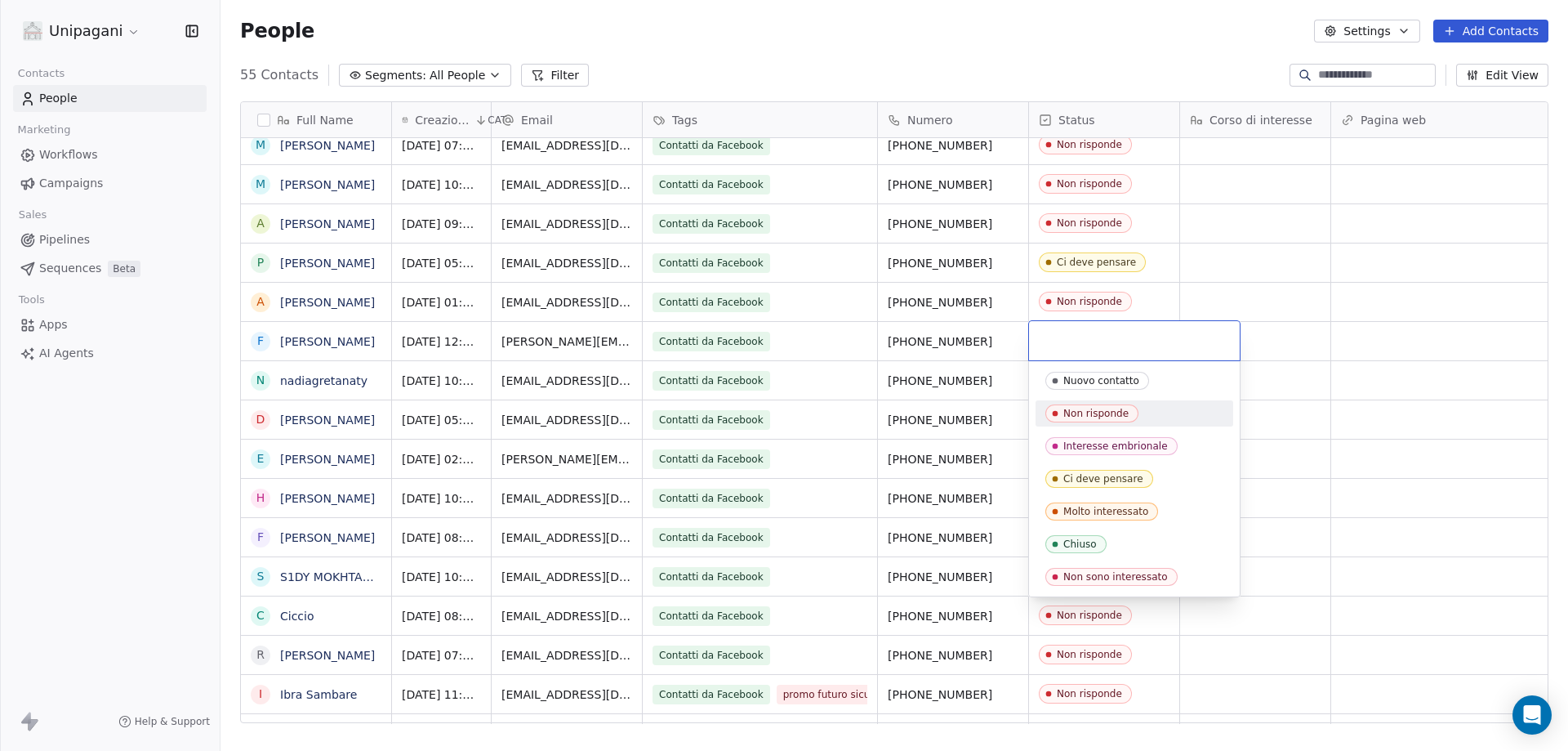
click at [1092, 411] on div "Non risponde" at bounding box center [1096, 413] width 66 height 11
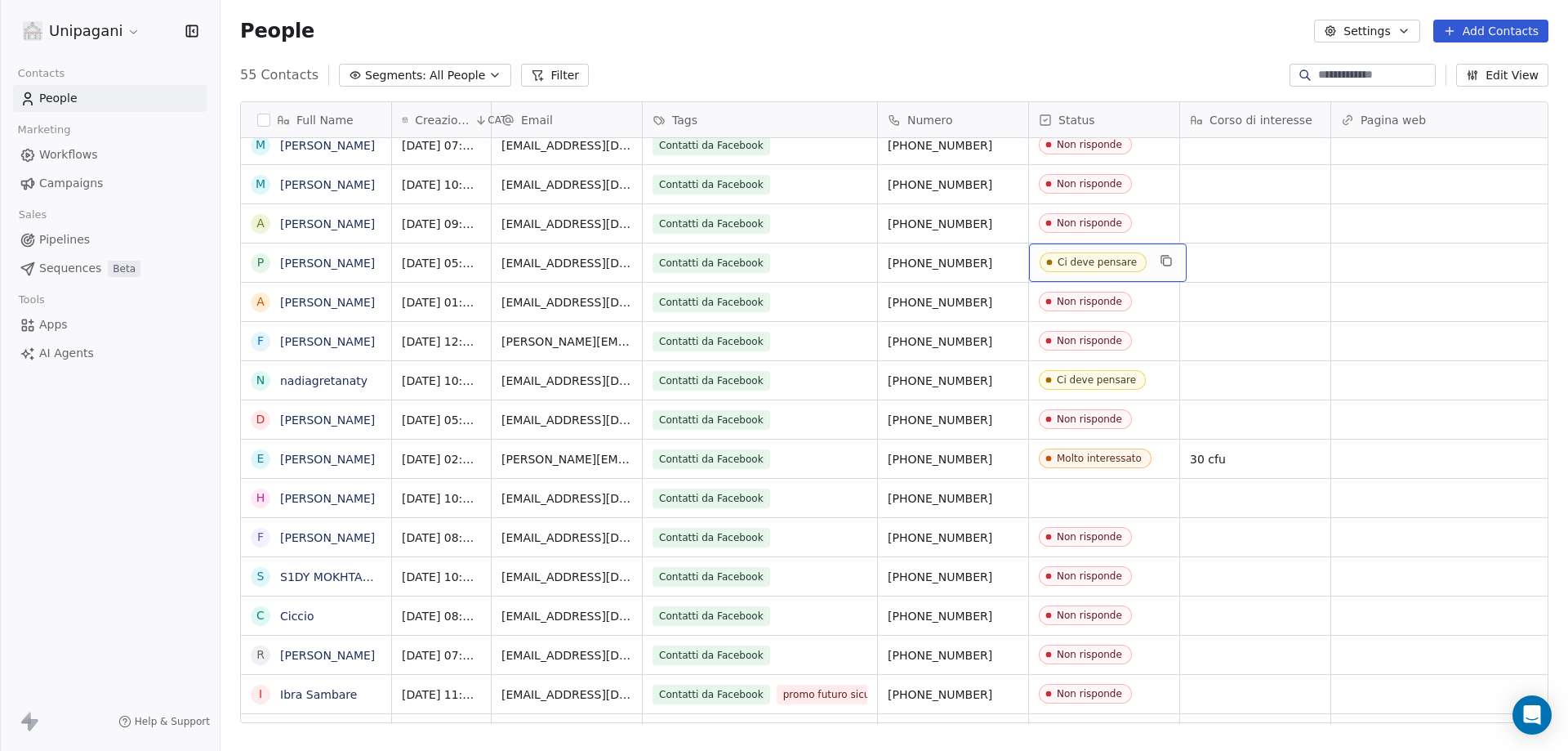
click at [1073, 263] on div "Ci deve pensare" at bounding box center [1097, 263] width 79 height 11
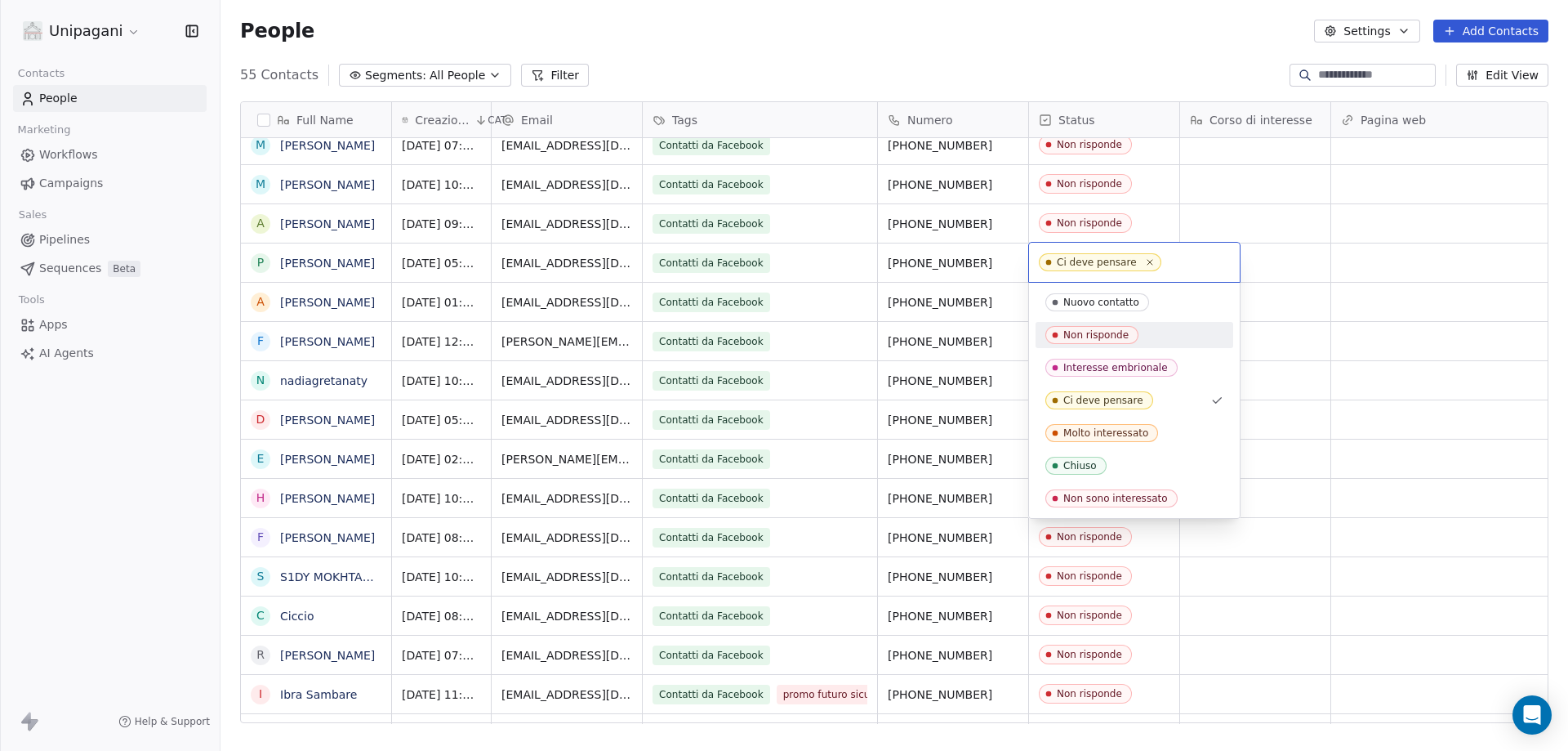
click at [1128, 335] on span "Non risponde" at bounding box center [1092, 335] width 93 height 18
